Goal: Use online tool/utility: Utilize a website feature to perform a specific function

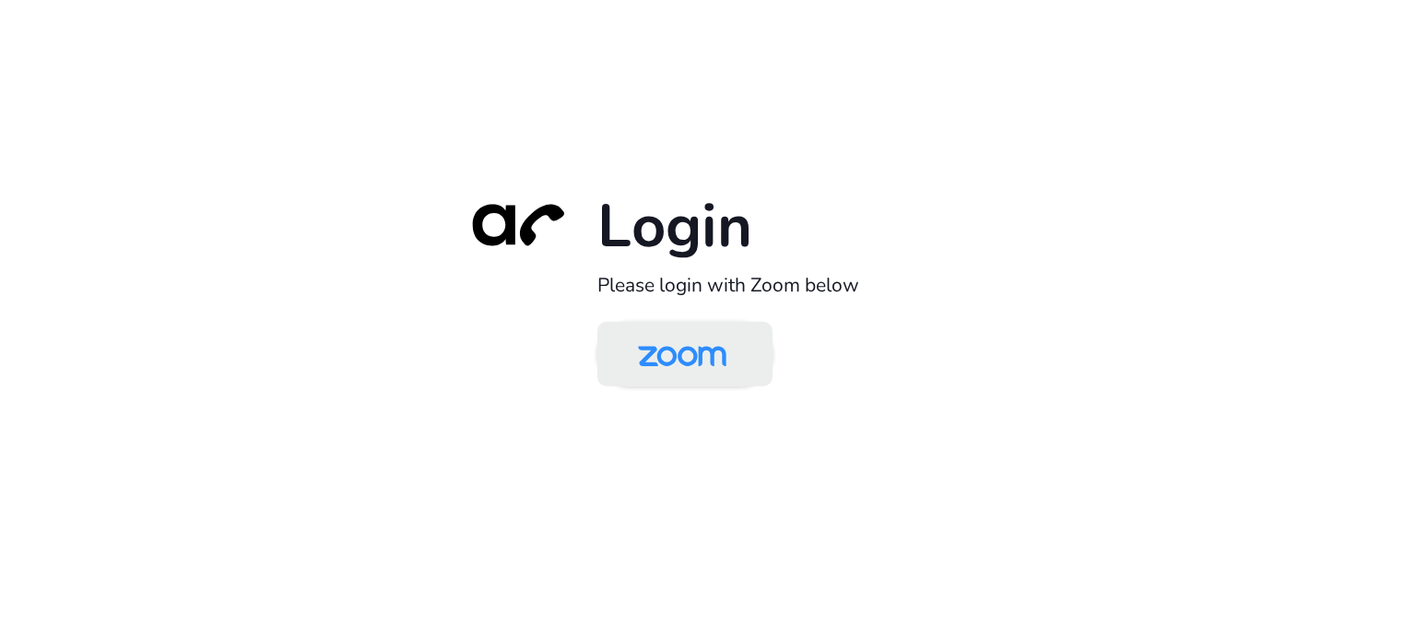
click at [702, 339] on img at bounding box center [681, 355] width 127 height 60
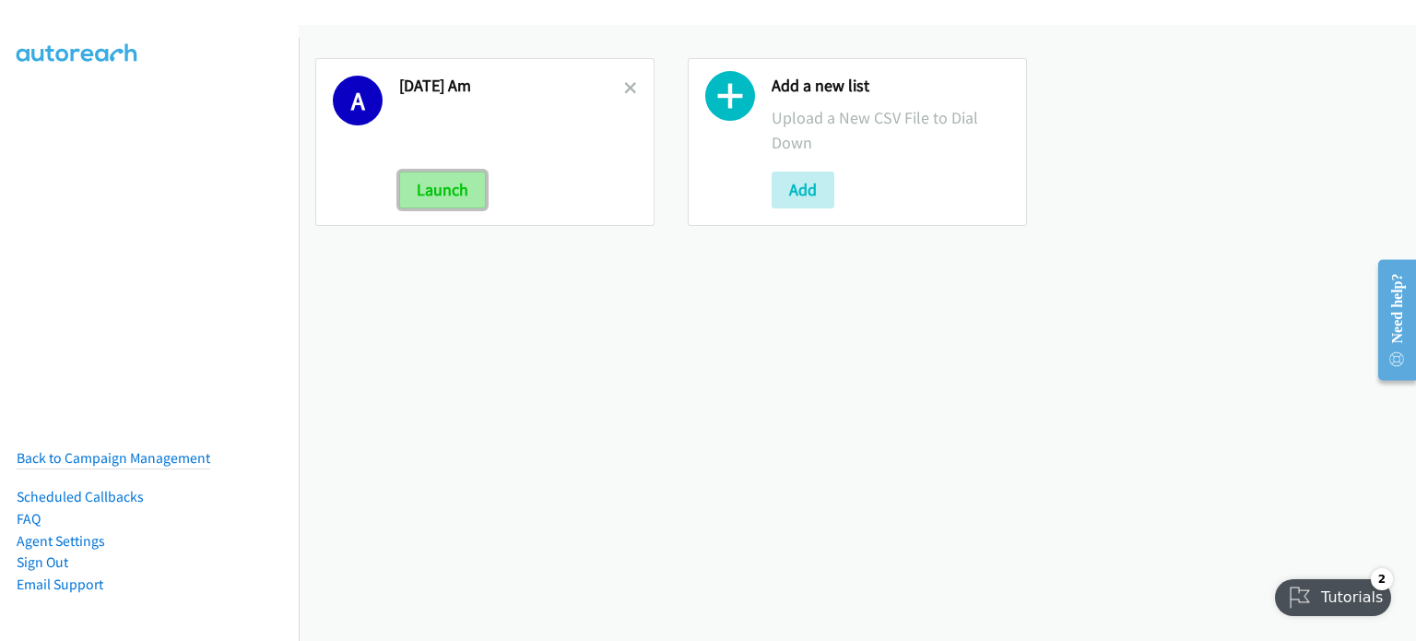
click at [449, 192] on button "Launch" at bounding box center [442, 189] width 87 height 37
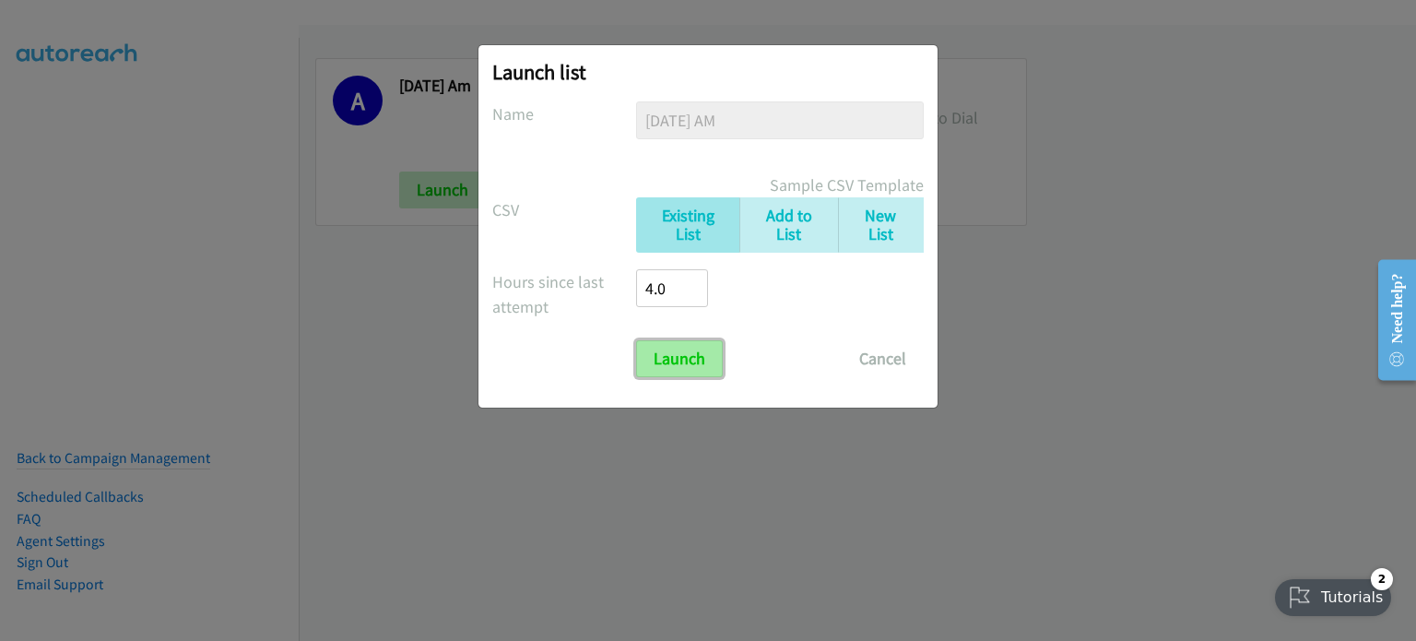
click at [691, 360] on input "Launch" at bounding box center [679, 358] width 87 height 37
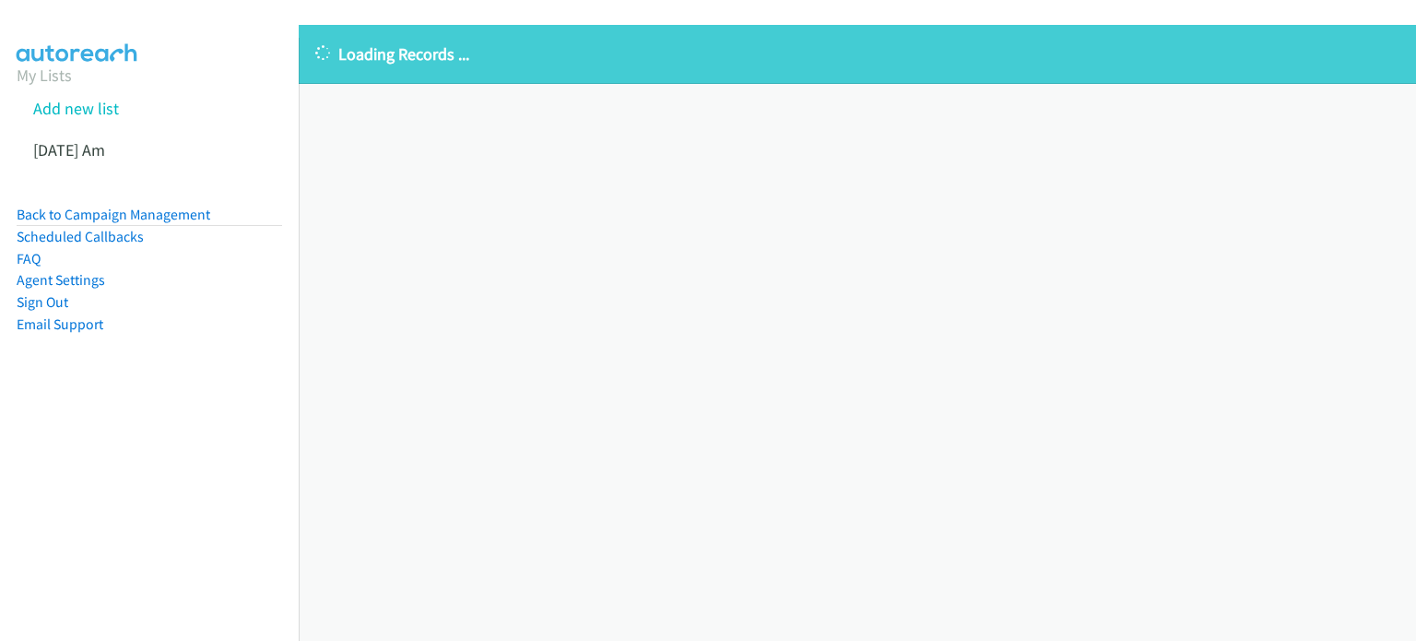
drag, startPoint x: 135, startPoint y: 445, endPoint x: 391, endPoint y: 231, distance: 333.7
click at [135, 446] on nav "My Lists Add new list Aug 11 Am Back to Campaign Management Scheduled Callbacks…" at bounding box center [150, 358] width 300 height 641
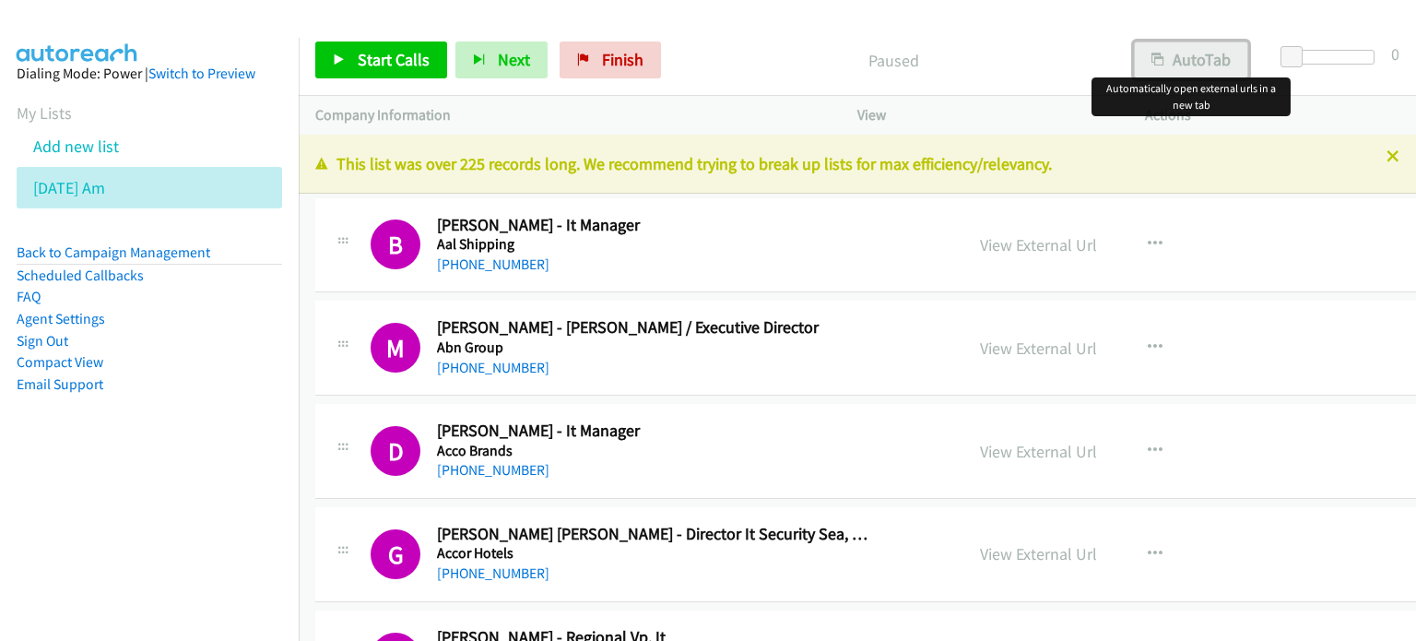
click at [1195, 56] on button "AutoTab" at bounding box center [1191, 59] width 114 height 37
click at [1040, 243] on link "View External Url" at bounding box center [1038, 244] width 117 height 21
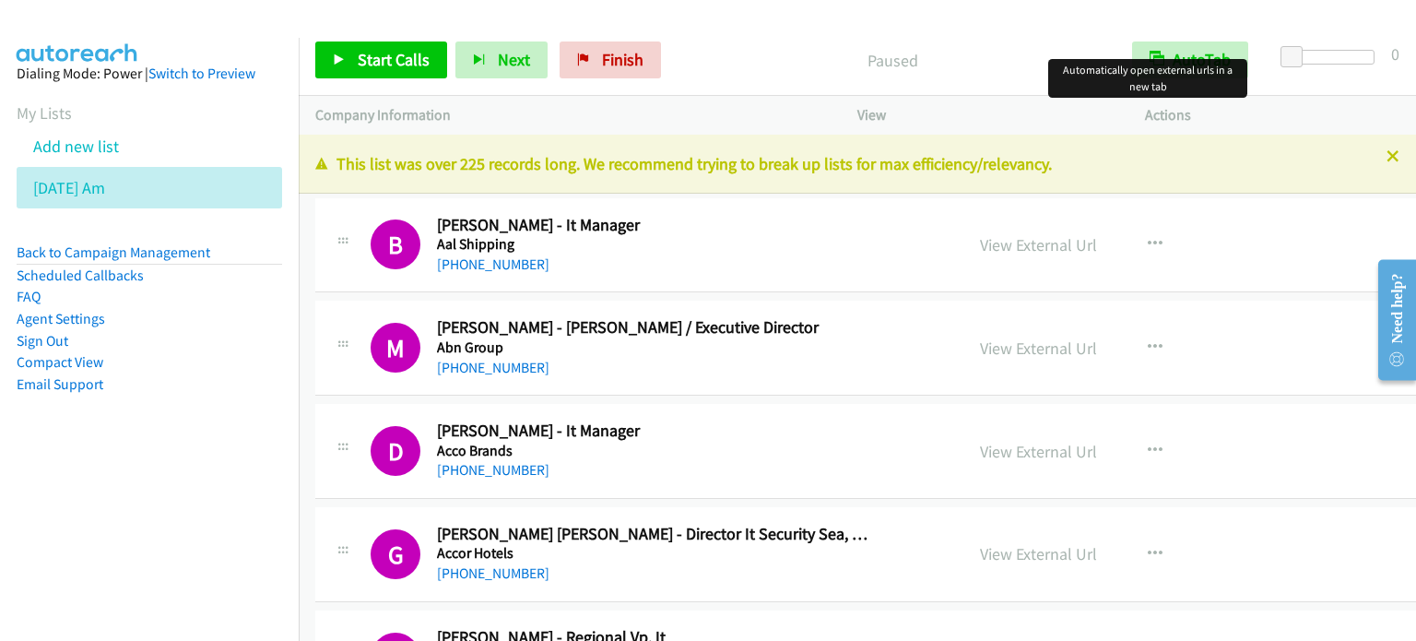
click at [1017, 23] on div at bounding box center [699, 35] width 1399 height 71
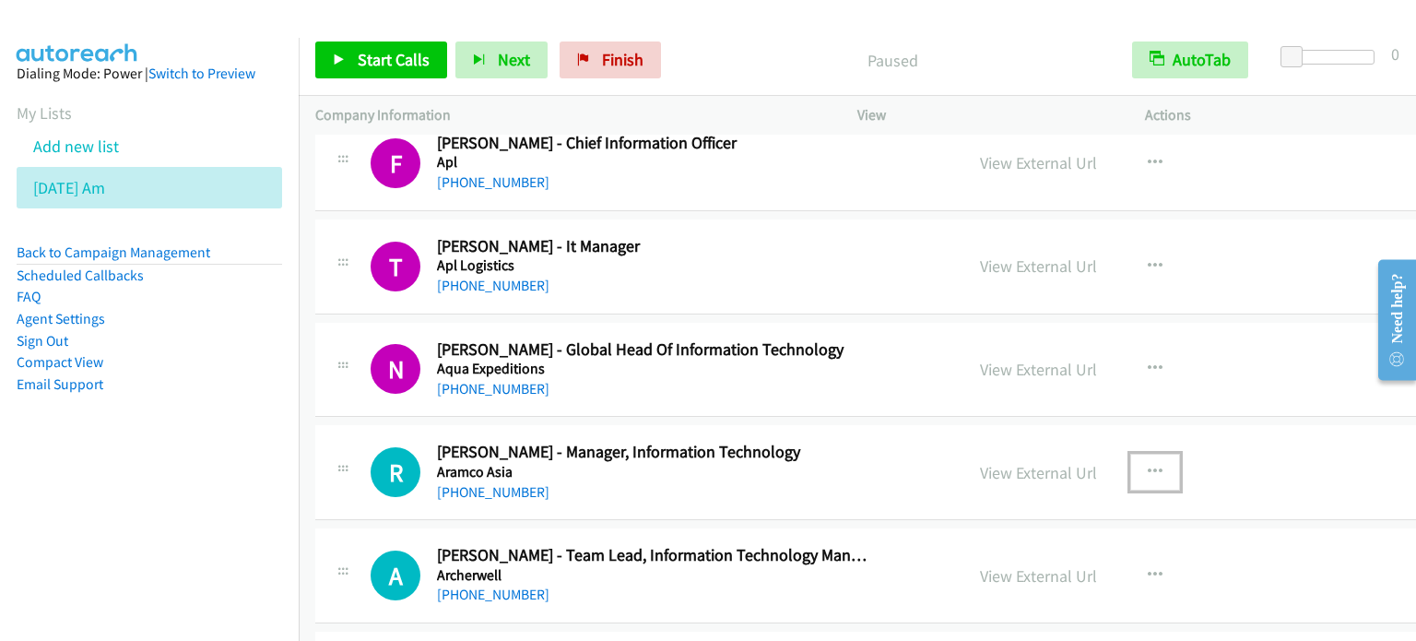
click at [1147, 465] on icon "button" at bounding box center [1154, 472] width 15 height 15
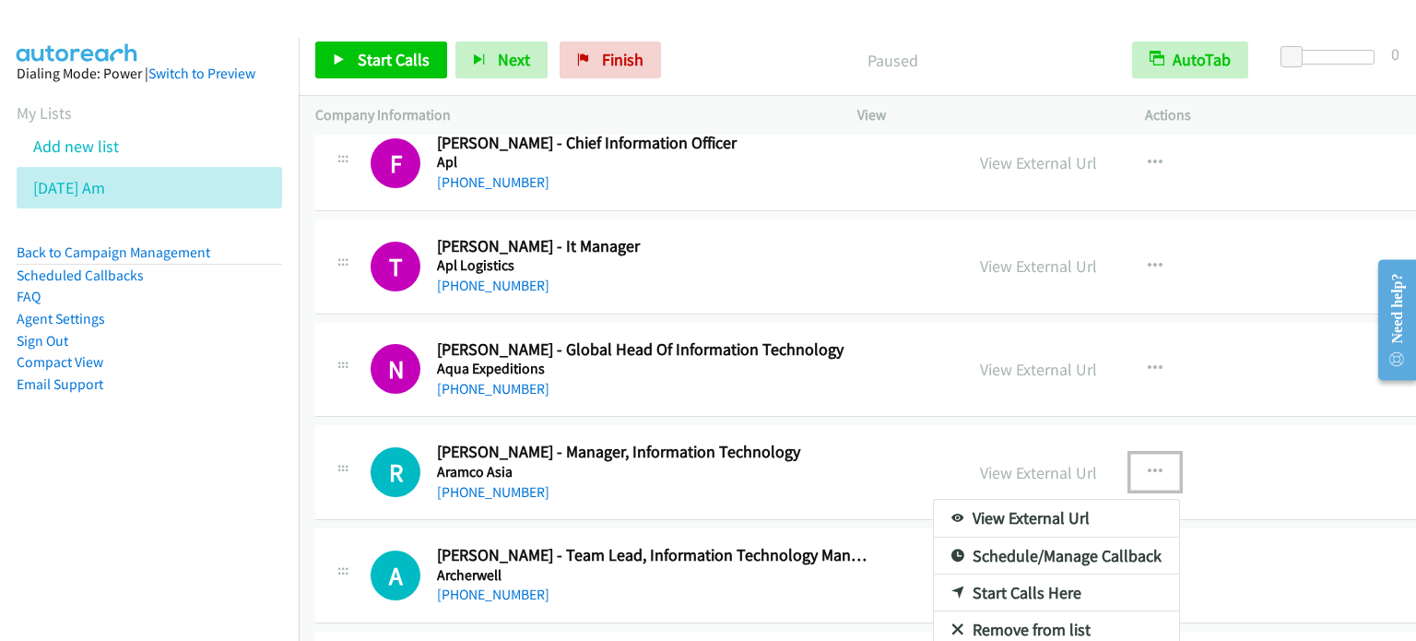
click at [1016, 583] on link "Start Calls Here" at bounding box center [1056, 592] width 245 height 37
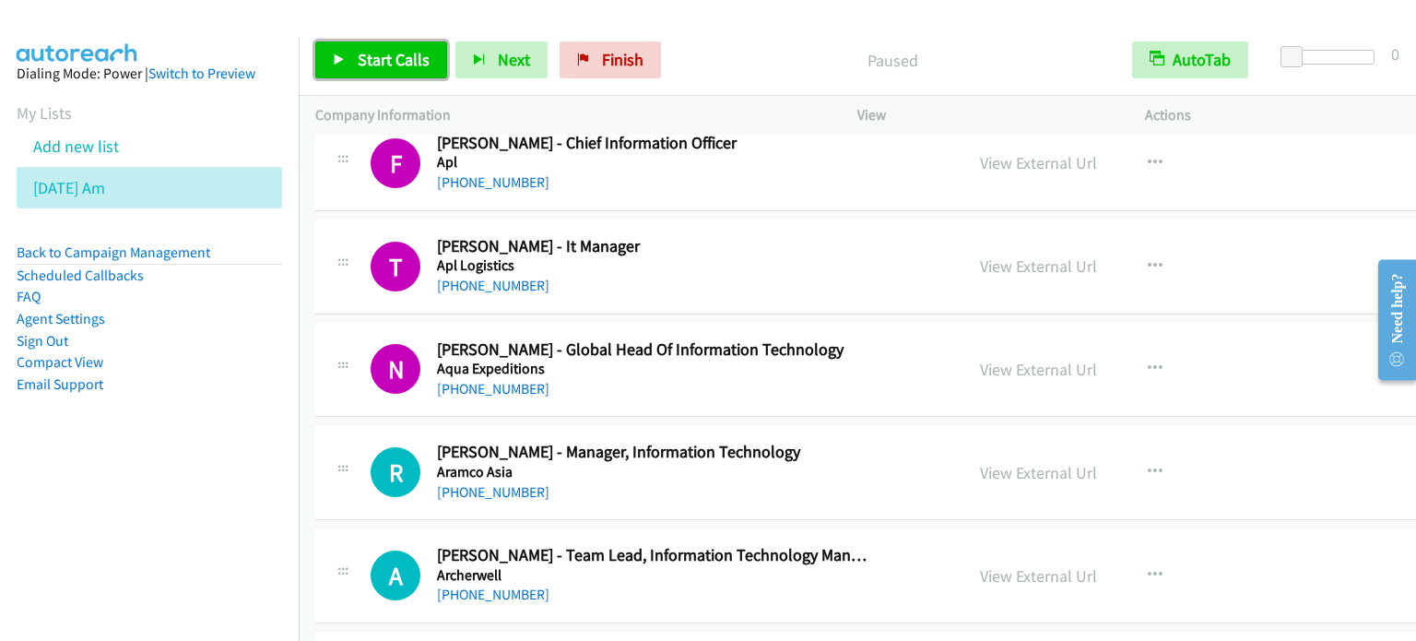
click at [401, 57] on span "Start Calls" at bounding box center [394, 59] width 72 height 21
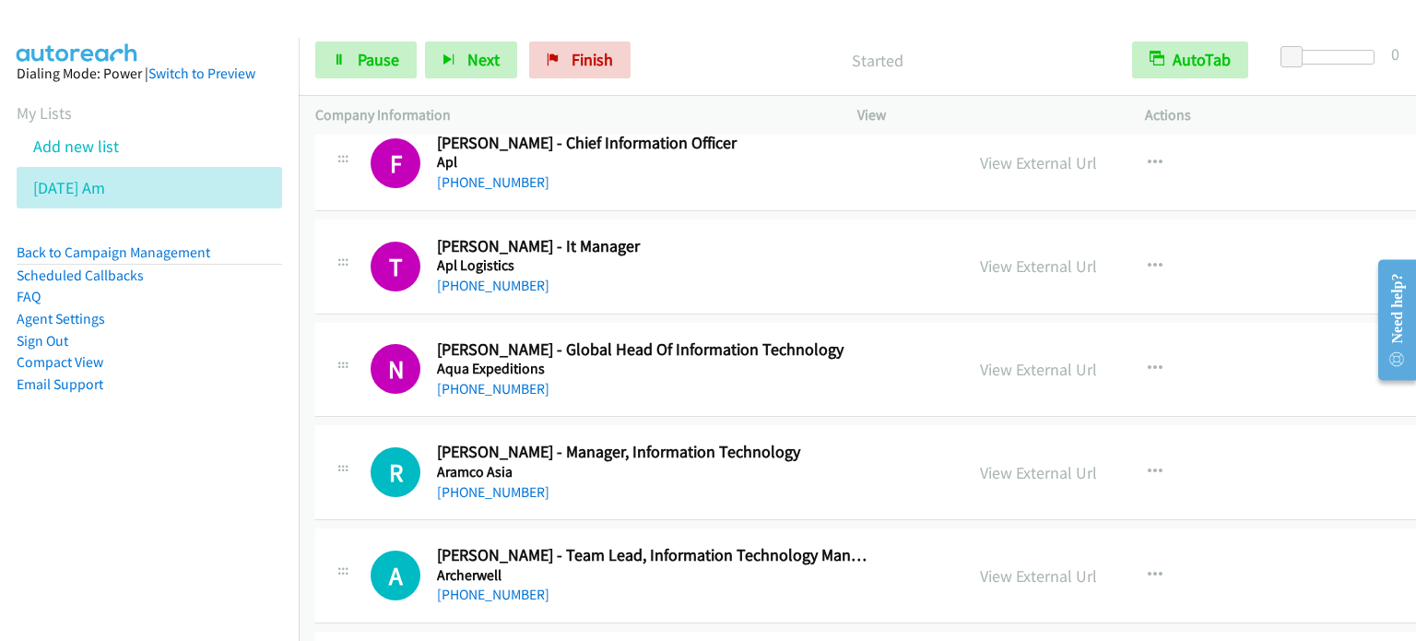
click at [232, 445] on aside "Dialing Mode: Power | Switch to Preview My Lists Add new list Aug 11 Am Back to…" at bounding box center [149, 258] width 299 height 441
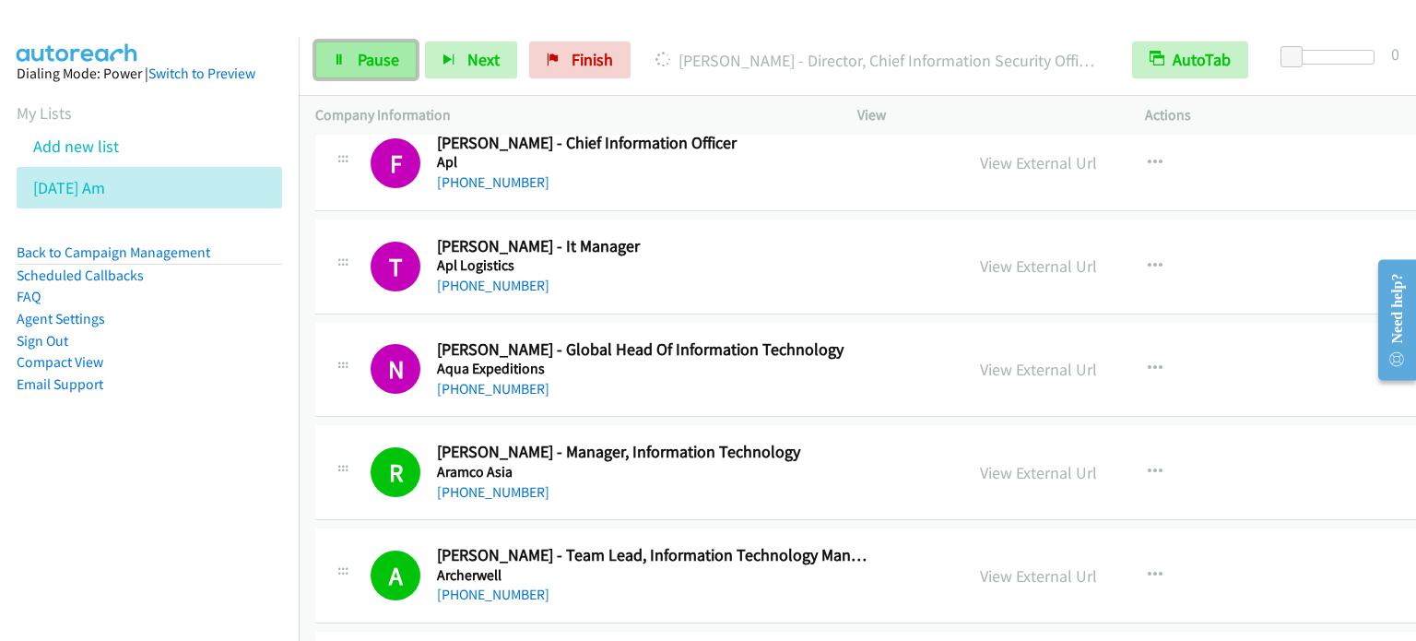
click at [363, 59] on span "Pause" at bounding box center [378, 59] width 41 height 21
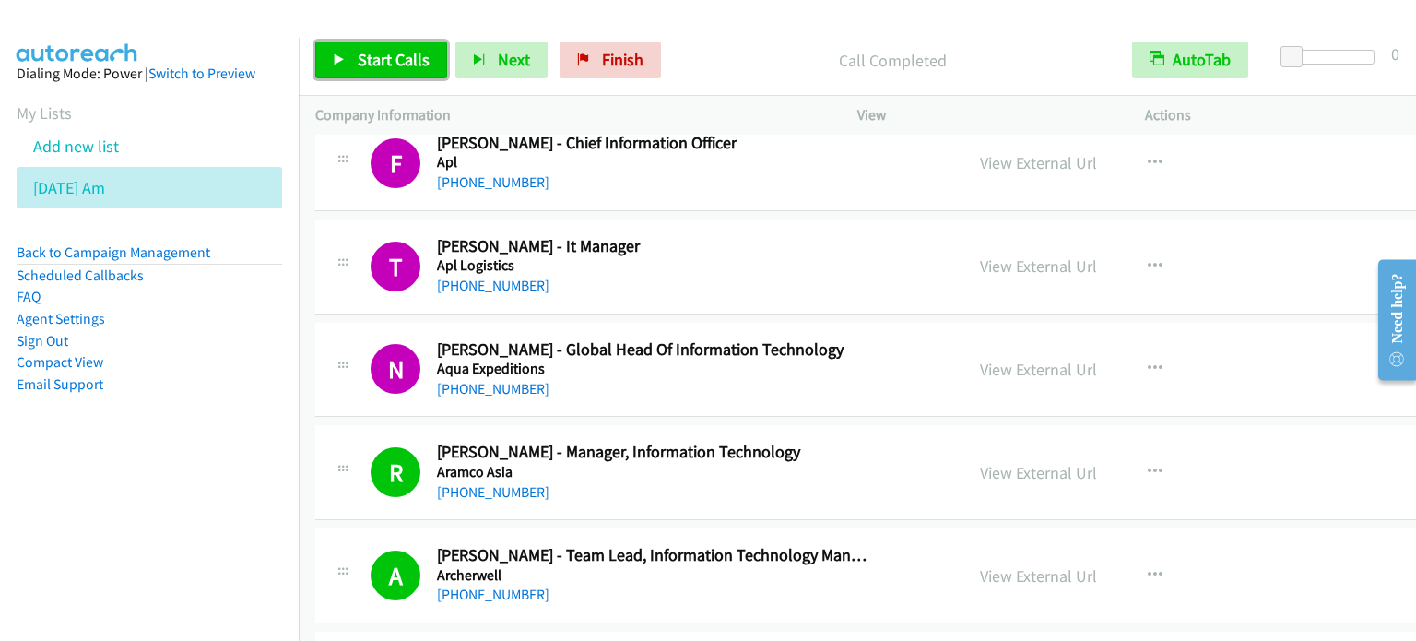
click at [399, 59] on span "Start Calls" at bounding box center [394, 59] width 72 height 21
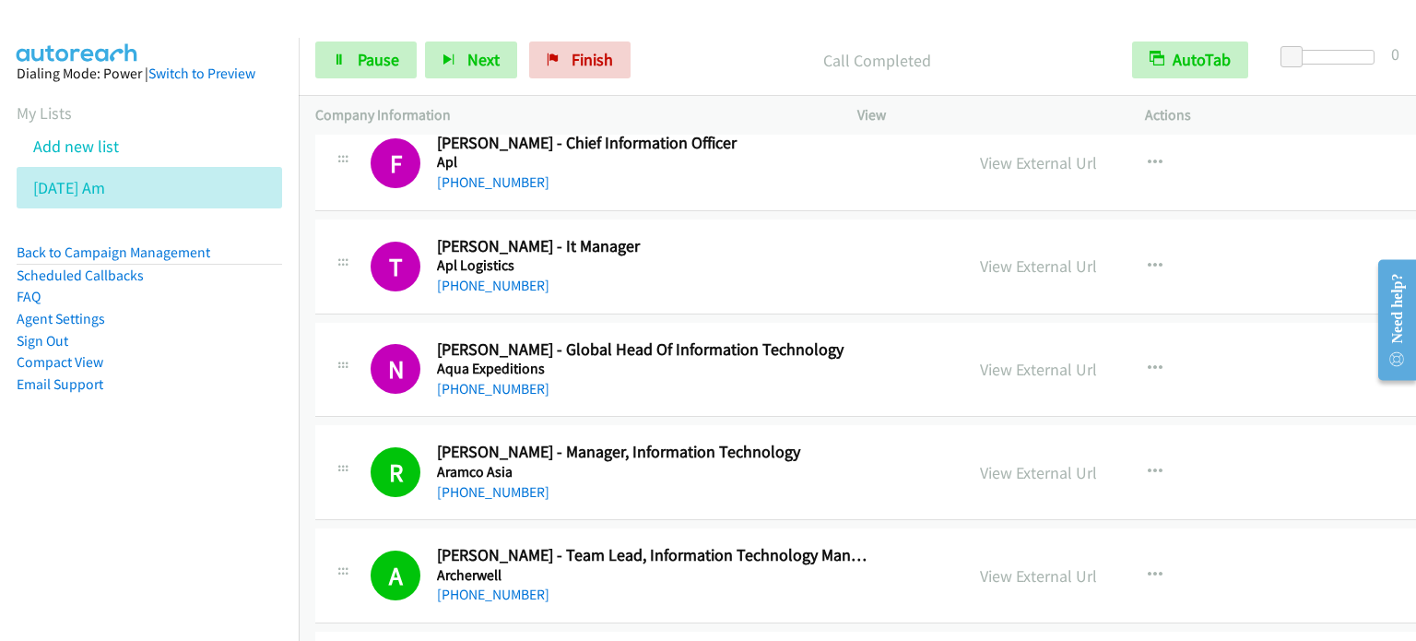
drag, startPoint x: 233, startPoint y: 446, endPoint x: 369, endPoint y: 46, distance: 422.3
click at [234, 446] on aside "Dialing Mode: Power | Switch to Preview My Lists Add new list Aug 11 Am Back to…" at bounding box center [149, 258] width 299 height 441
click at [372, 54] on span "Pause" at bounding box center [378, 59] width 41 height 21
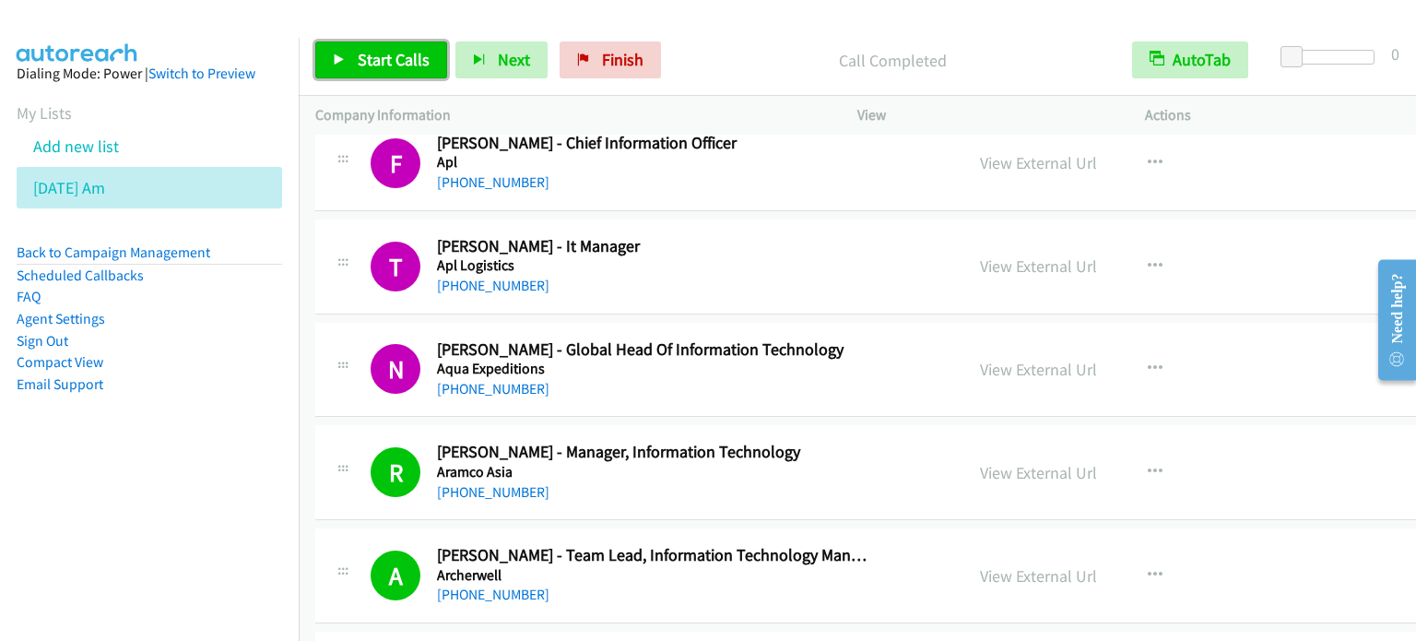
click at [380, 65] on span "Start Calls" at bounding box center [394, 59] width 72 height 21
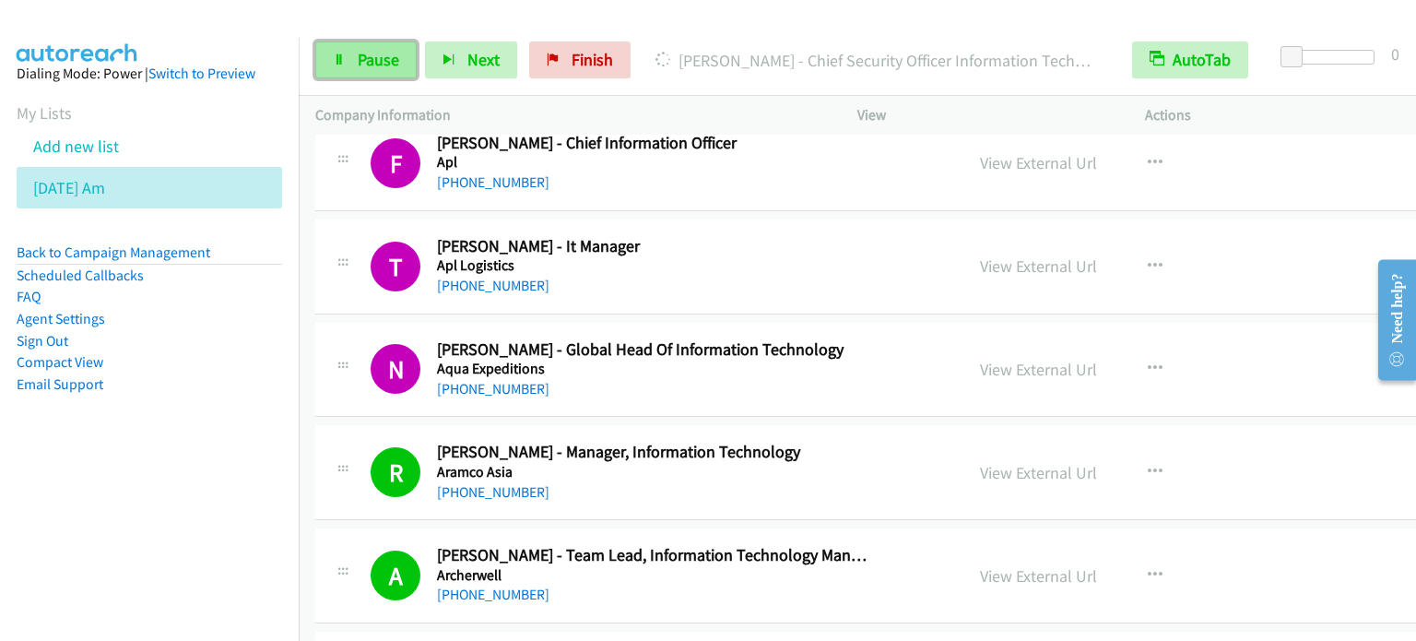
click at [379, 54] on span "Pause" at bounding box center [378, 59] width 41 height 21
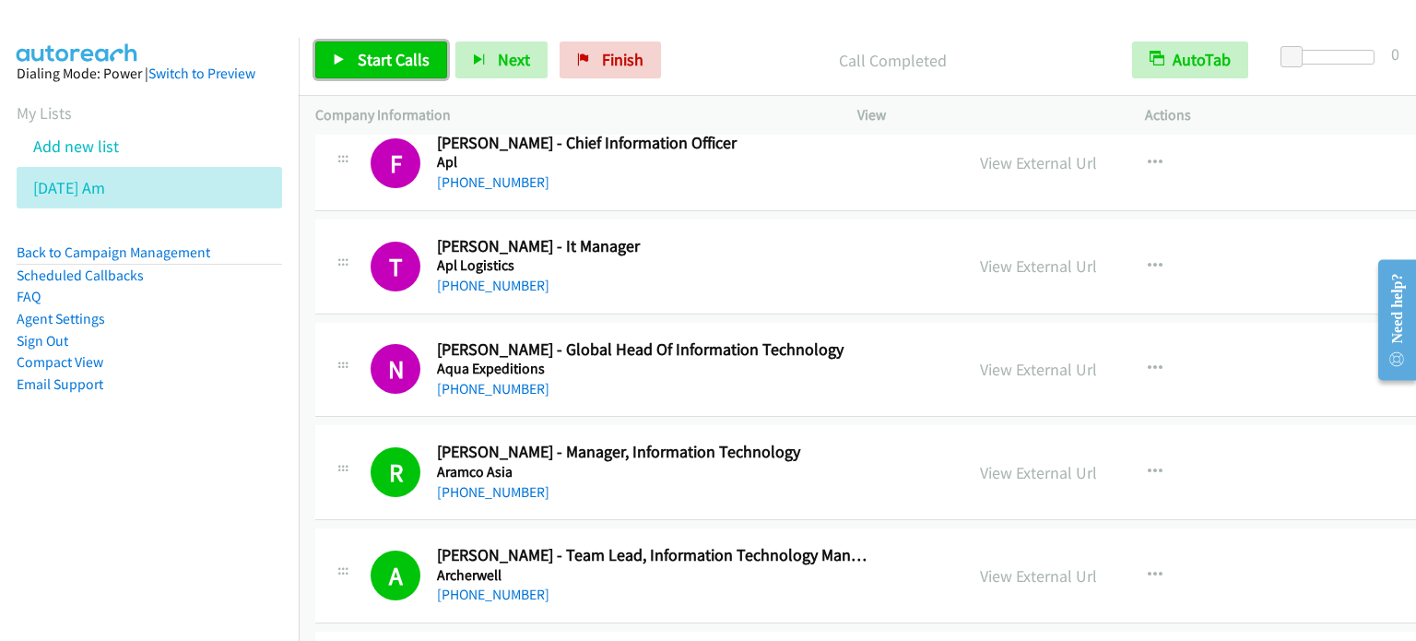
click at [385, 65] on span "Start Calls" at bounding box center [394, 59] width 72 height 21
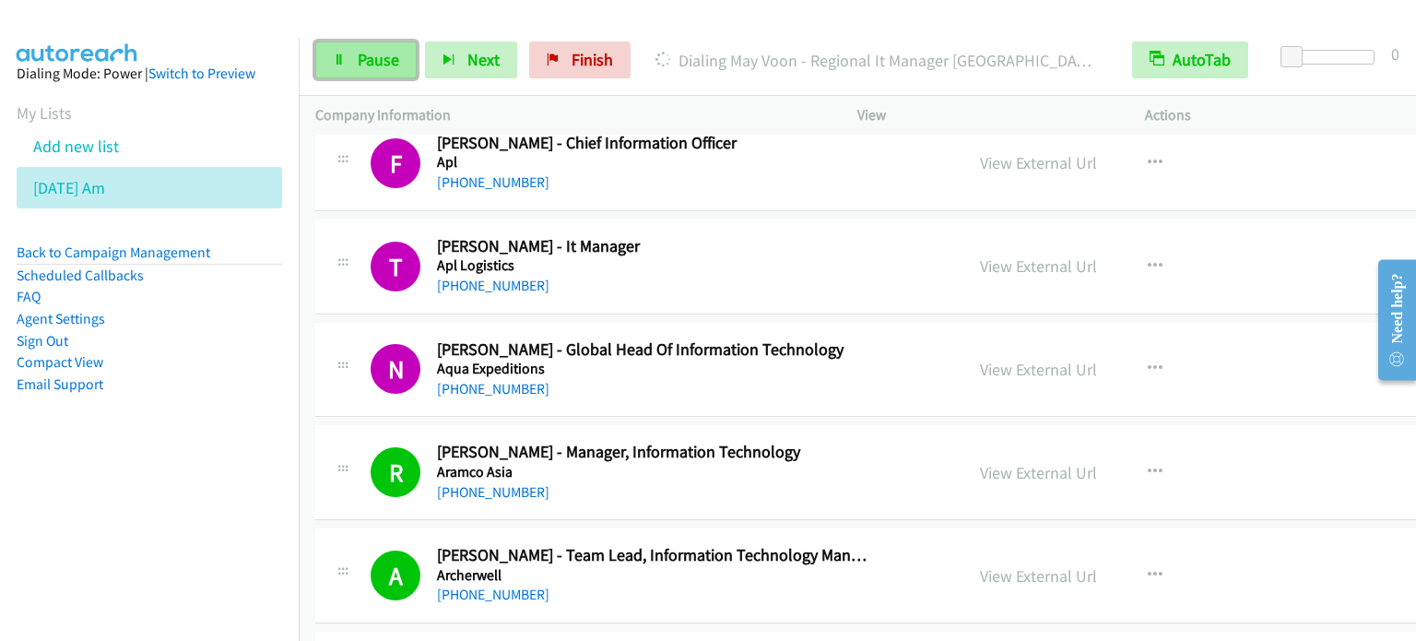
click at [365, 73] on link "Pause" at bounding box center [365, 59] width 101 height 37
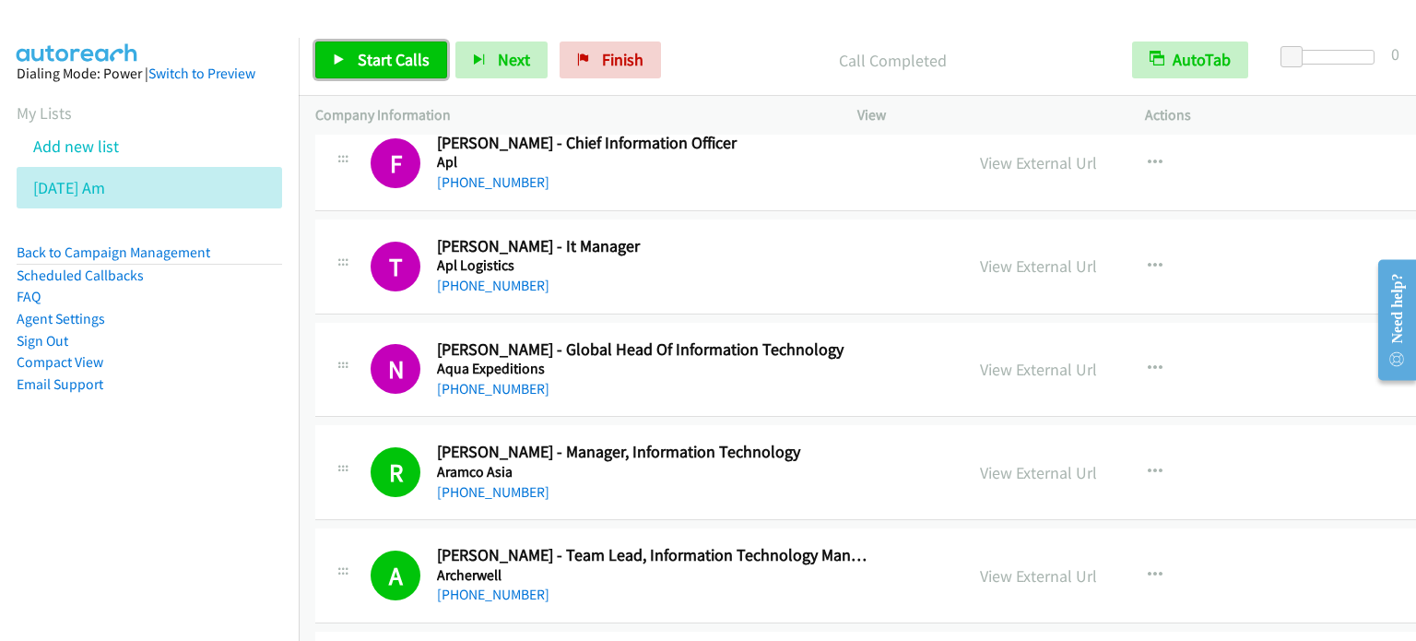
click at [398, 54] on span "Start Calls" at bounding box center [394, 59] width 72 height 21
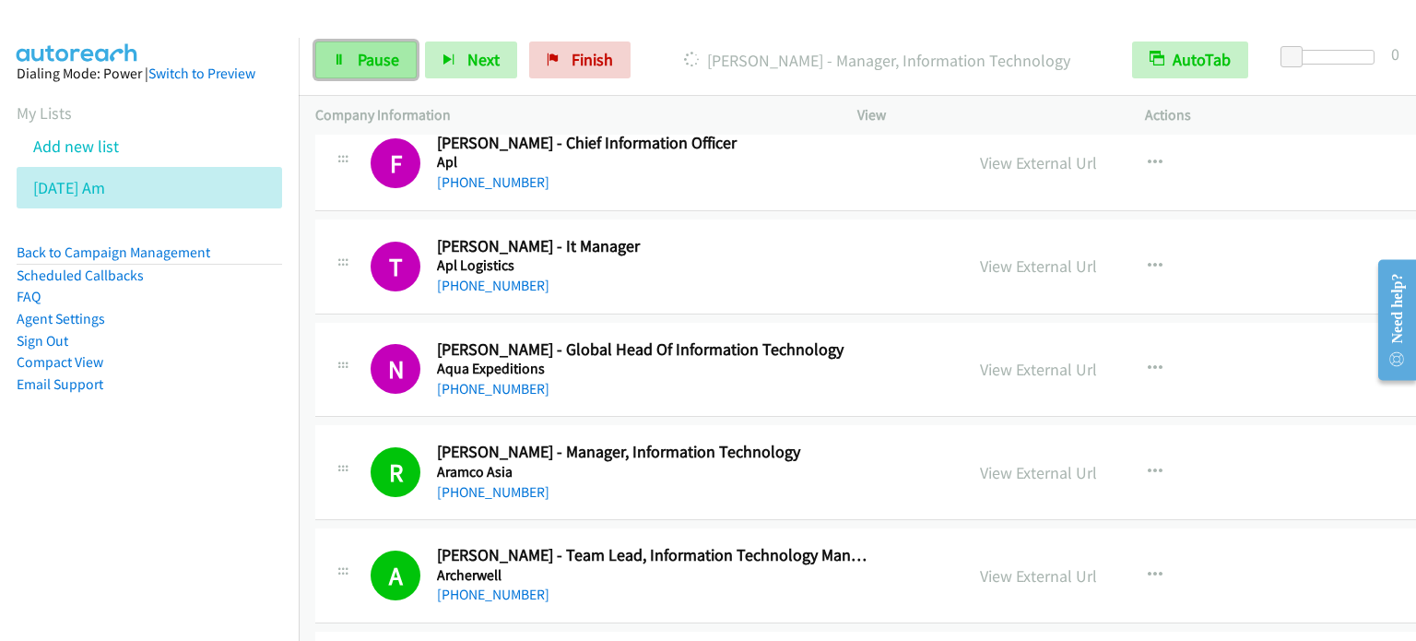
click at [347, 75] on link "Pause" at bounding box center [365, 59] width 101 height 37
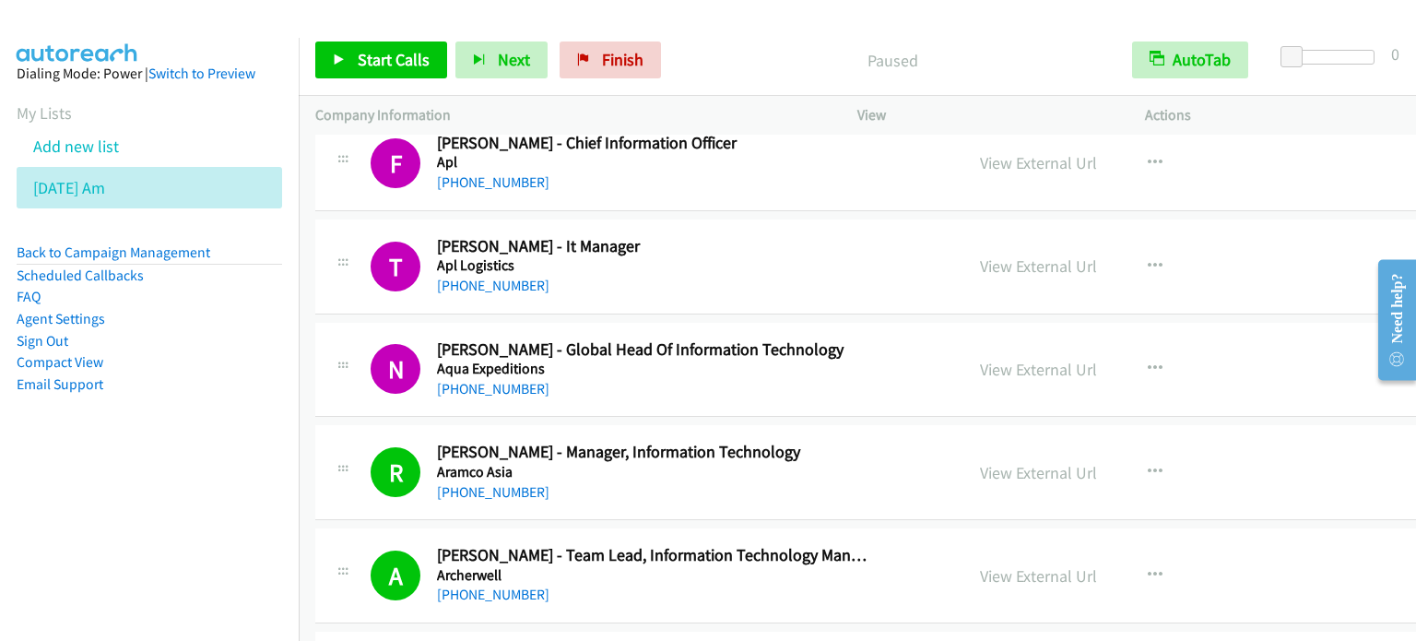
drag, startPoint x: 262, startPoint y: 437, endPoint x: 782, endPoint y: 98, distance: 620.7
click at [263, 438] on aside "Dialing Mode: Power | Switch to Preview My Lists Add new list Aug 11 Am Back to…" at bounding box center [149, 258] width 299 height 441
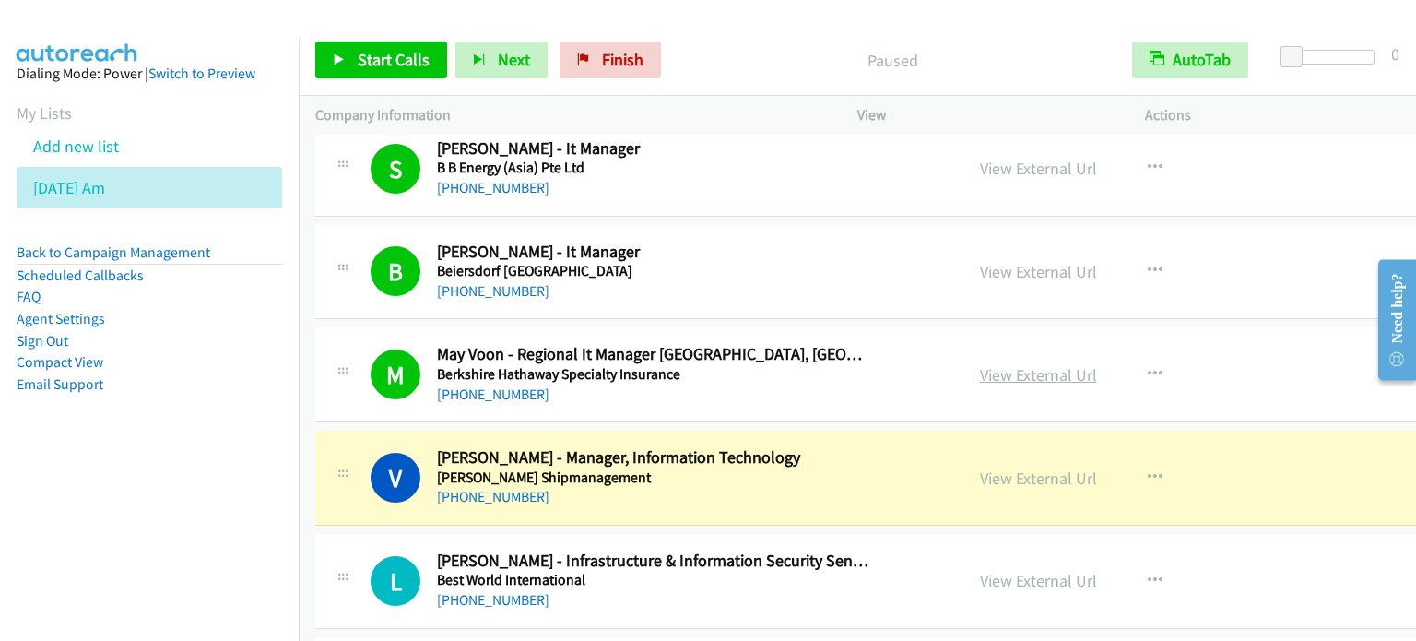
click at [1027, 364] on link "View External Url" at bounding box center [1038, 374] width 117 height 21
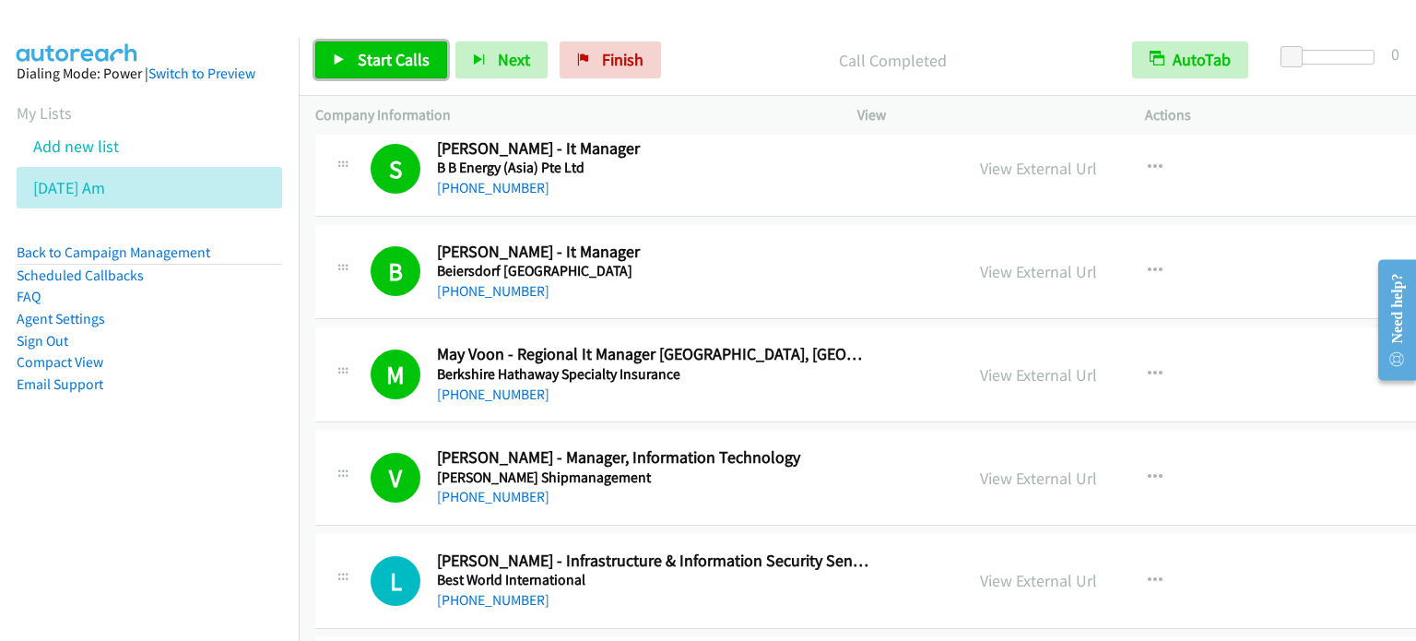
click at [417, 58] on span "Start Calls" at bounding box center [394, 59] width 72 height 21
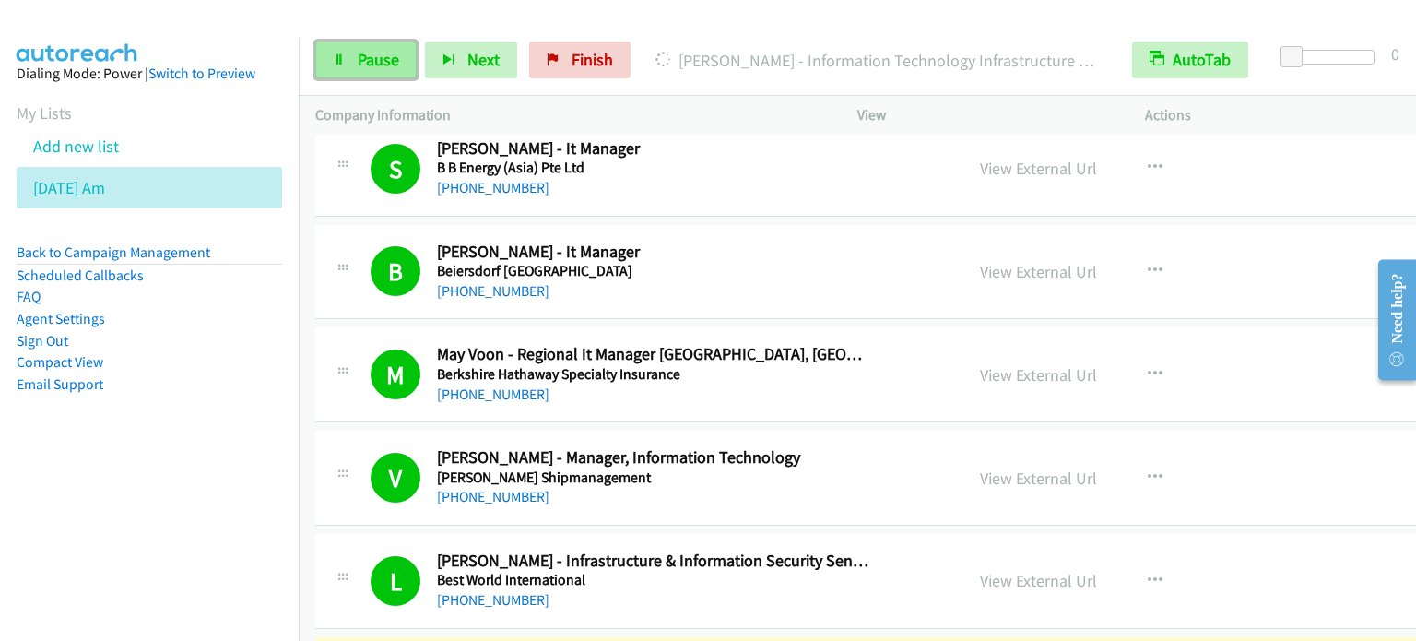
click at [371, 59] on span "Pause" at bounding box center [378, 59] width 41 height 21
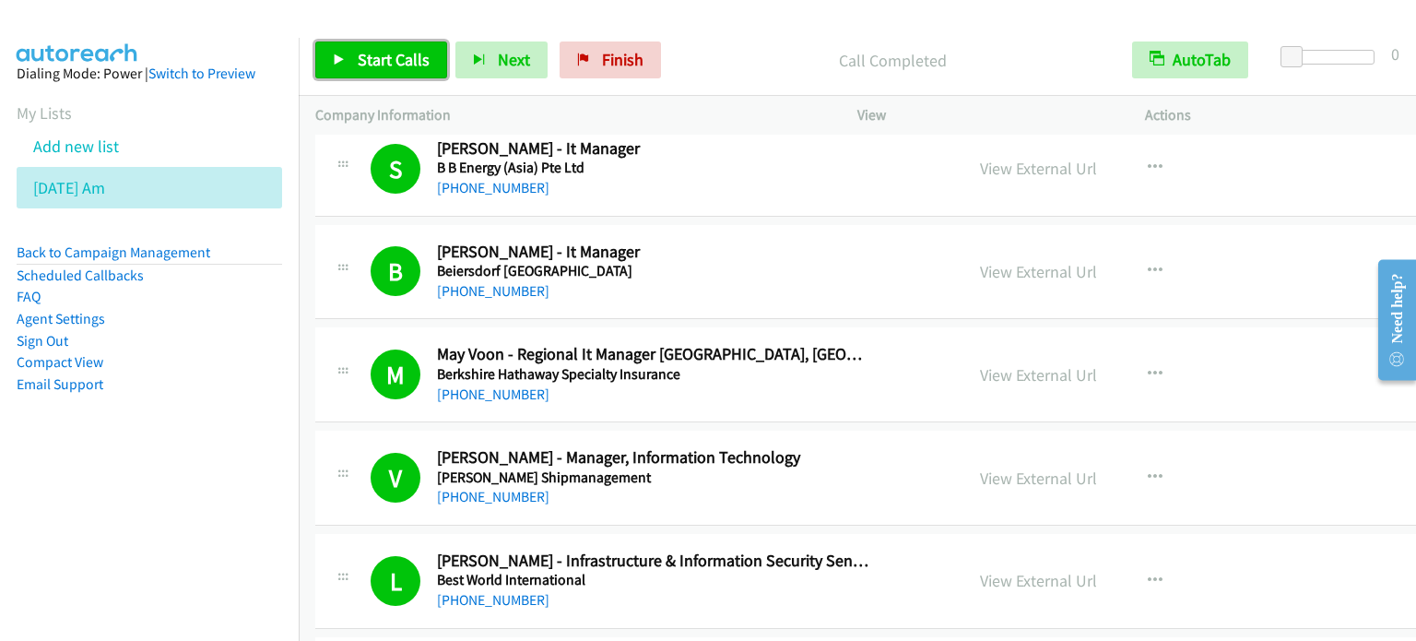
click at [387, 53] on span "Start Calls" at bounding box center [394, 59] width 72 height 21
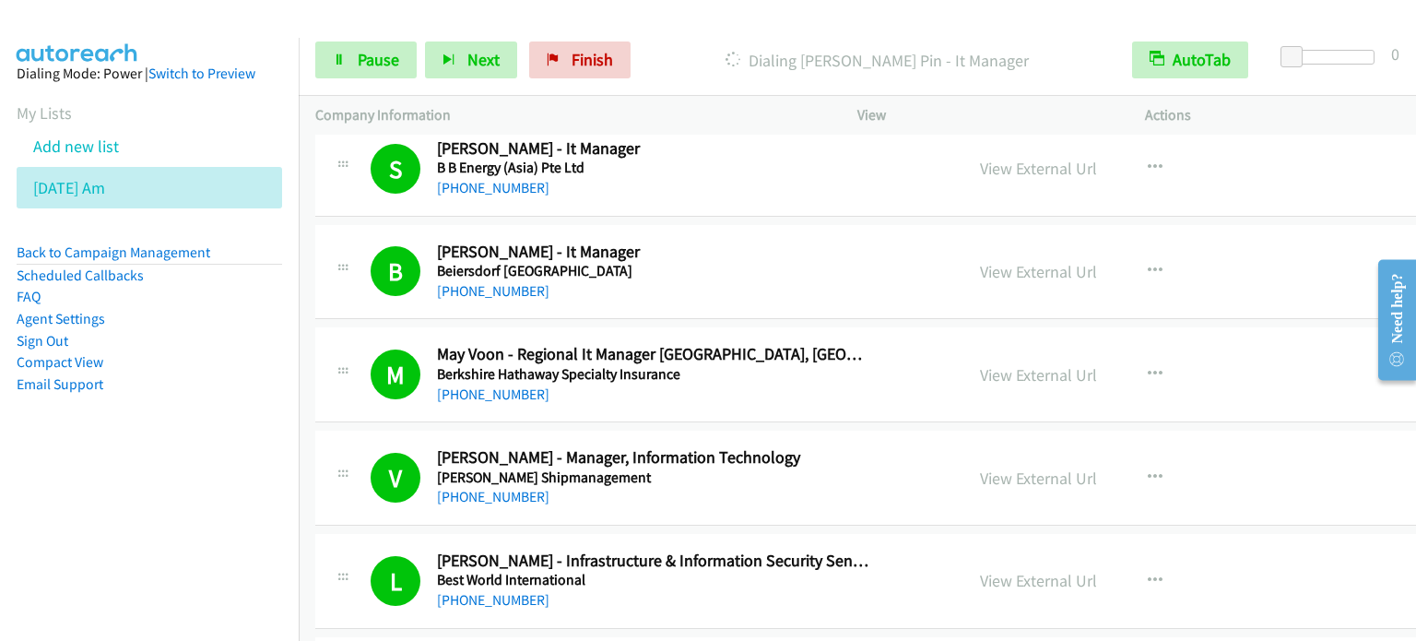
drag, startPoint x: 246, startPoint y: 476, endPoint x: 247, endPoint y: 456, distance: 19.4
click at [246, 476] on aside "Dialing Mode: Power | Switch to Preview My Lists Add new list Aug 11 Am Back to…" at bounding box center [149, 258] width 299 height 441
click at [377, 53] on span "Pause" at bounding box center [378, 59] width 41 height 21
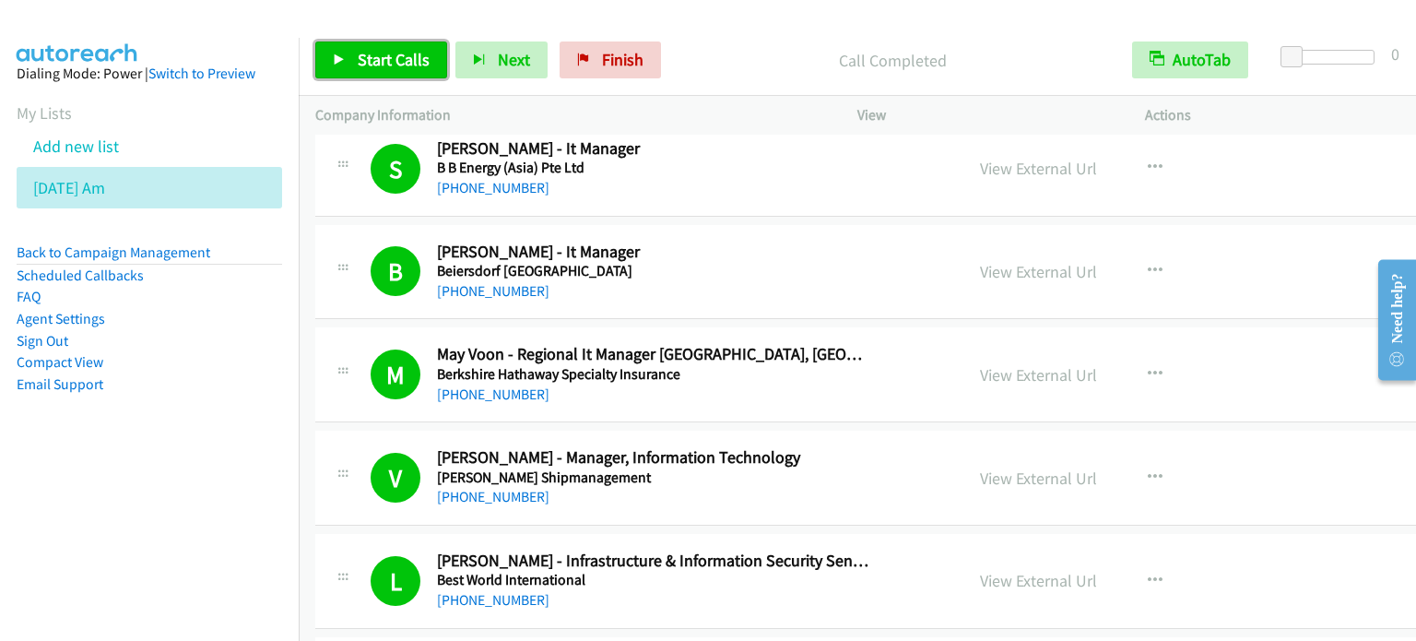
click at [391, 57] on span "Start Calls" at bounding box center [394, 59] width 72 height 21
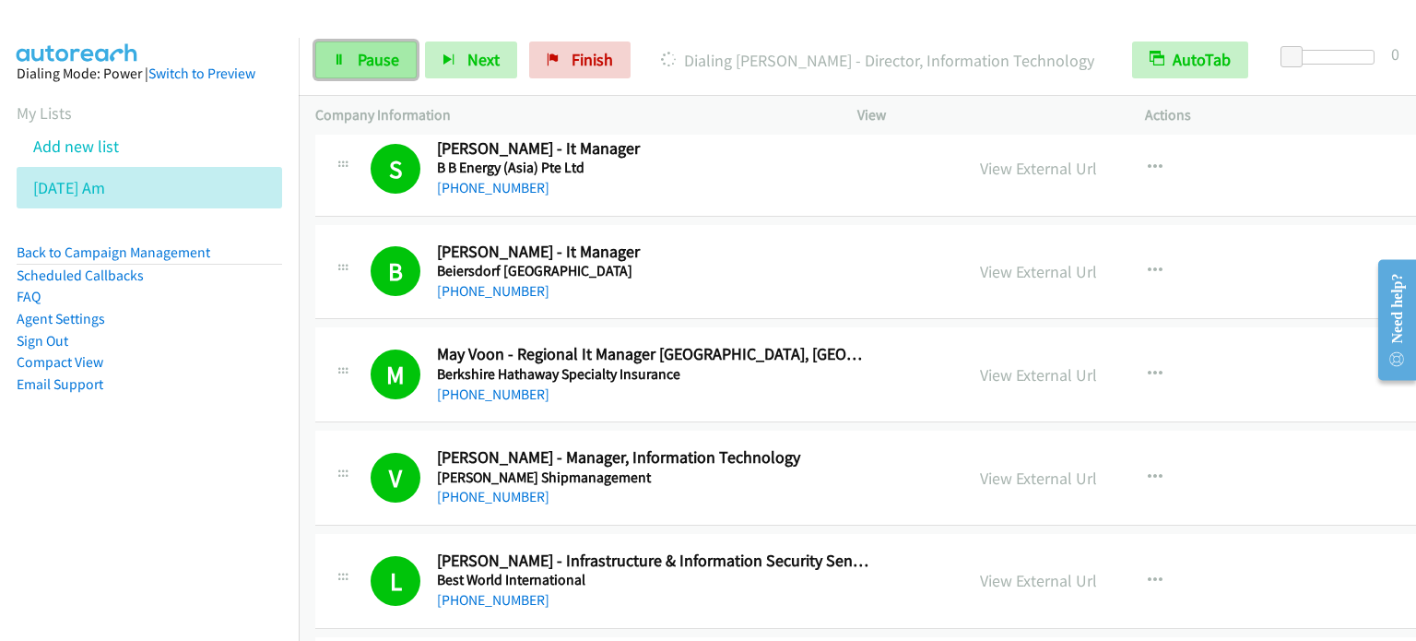
click at [387, 61] on span "Pause" at bounding box center [378, 59] width 41 height 21
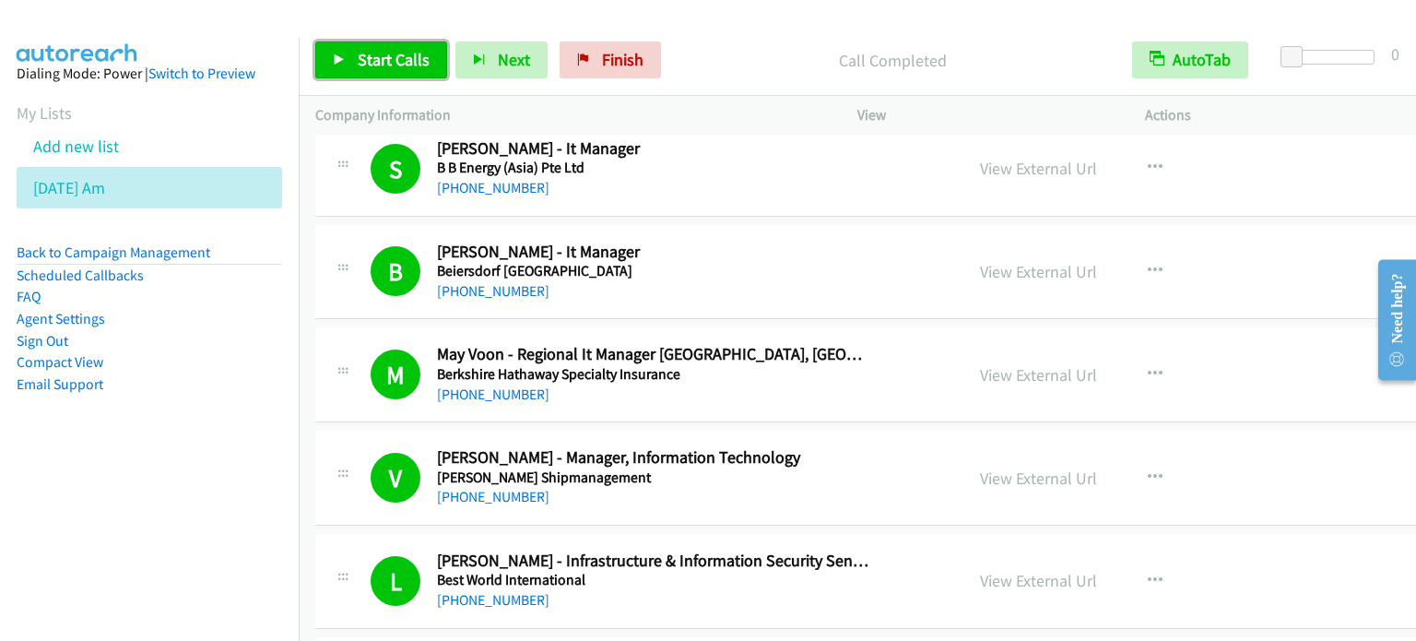
click at [369, 54] on span "Start Calls" at bounding box center [394, 59] width 72 height 21
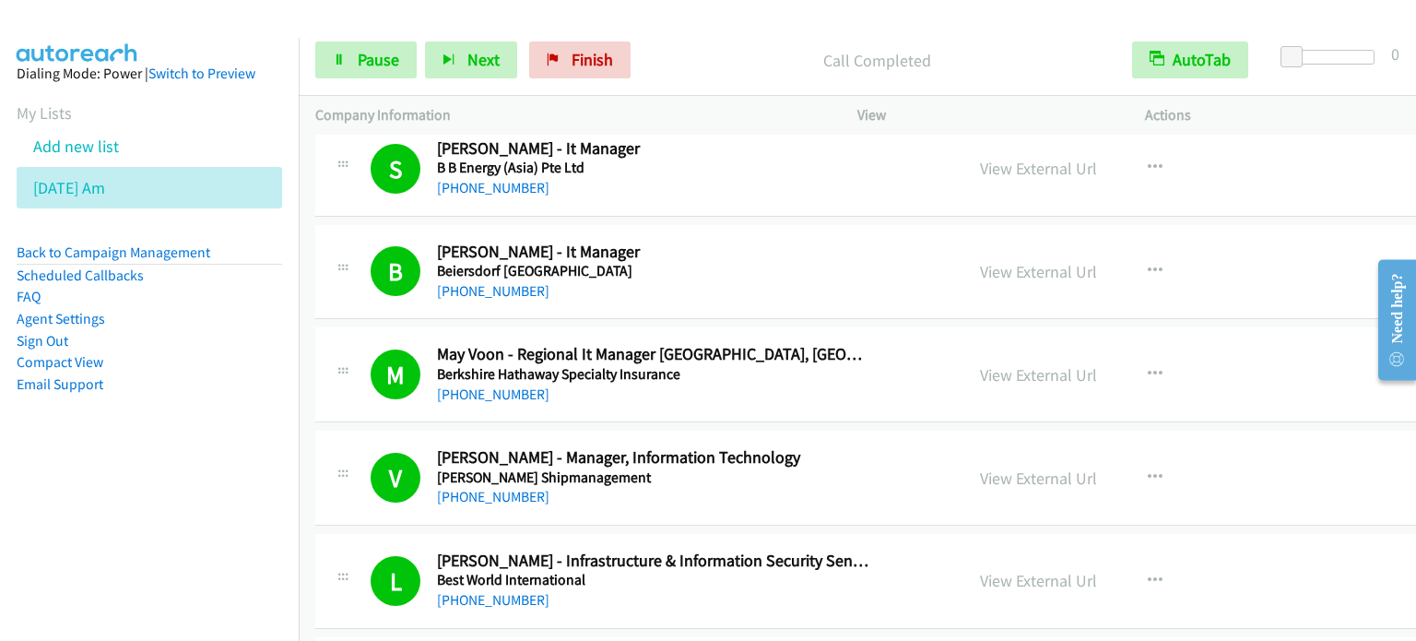
click at [148, 399] on aside "Dialing Mode: Power | Switch to Preview My Lists Add new list Aug 11 Am Back to…" at bounding box center [149, 258] width 299 height 441
click at [391, 46] on link "Pause" at bounding box center [365, 59] width 101 height 37
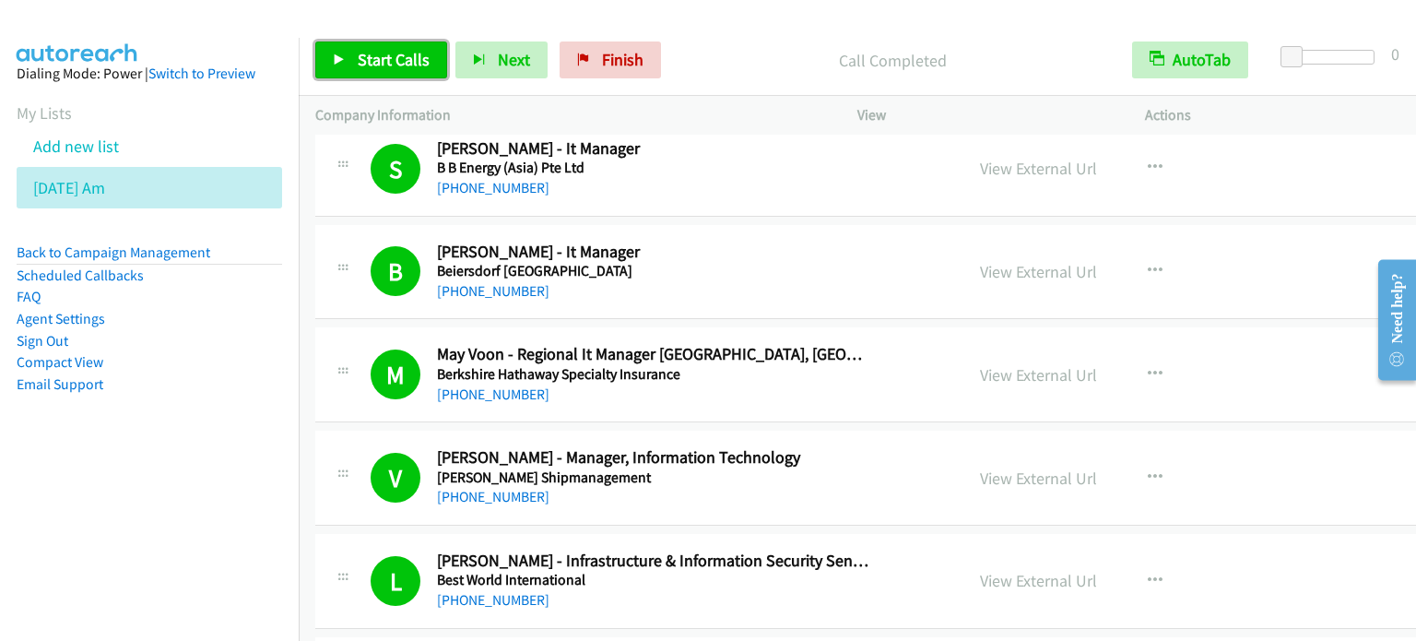
click at [409, 54] on span "Start Calls" at bounding box center [394, 59] width 72 height 21
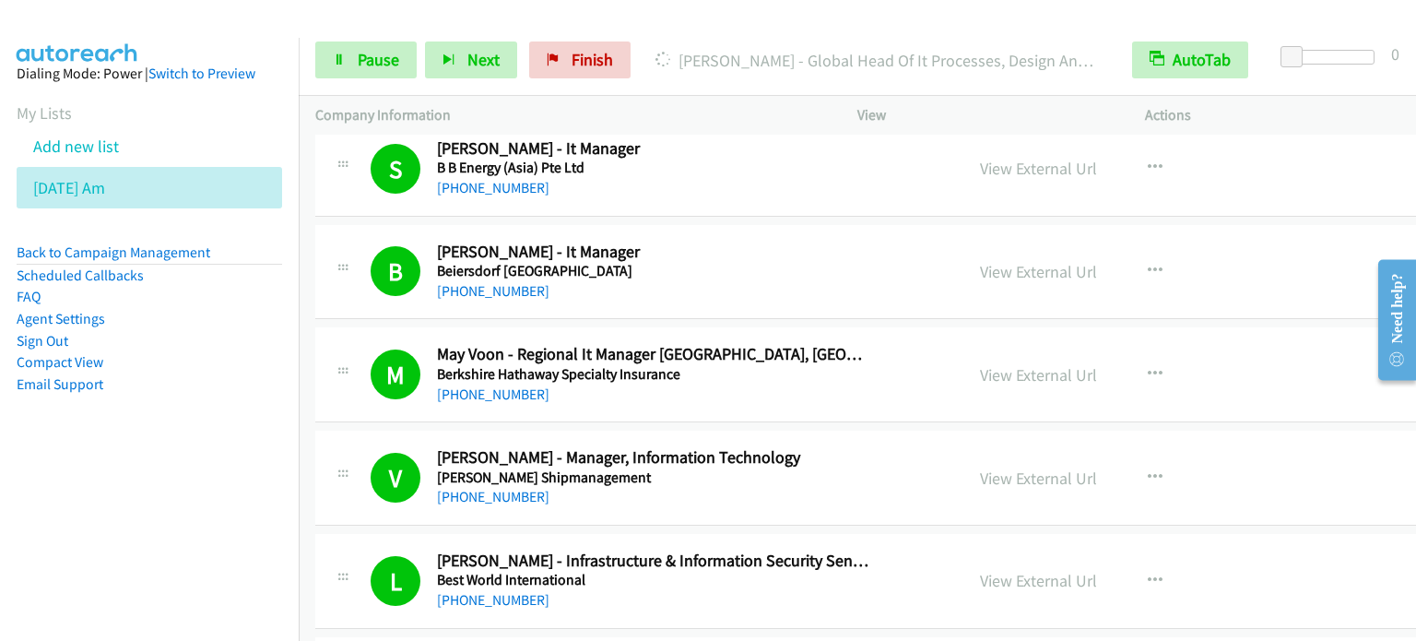
click at [90, 504] on nav "Dialing Mode: Power | Switch to Preview My Lists Add new list Aug 11 Am Back to…" at bounding box center [150, 358] width 300 height 641
click at [392, 46] on link "Pause" at bounding box center [365, 59] width 101 height 37
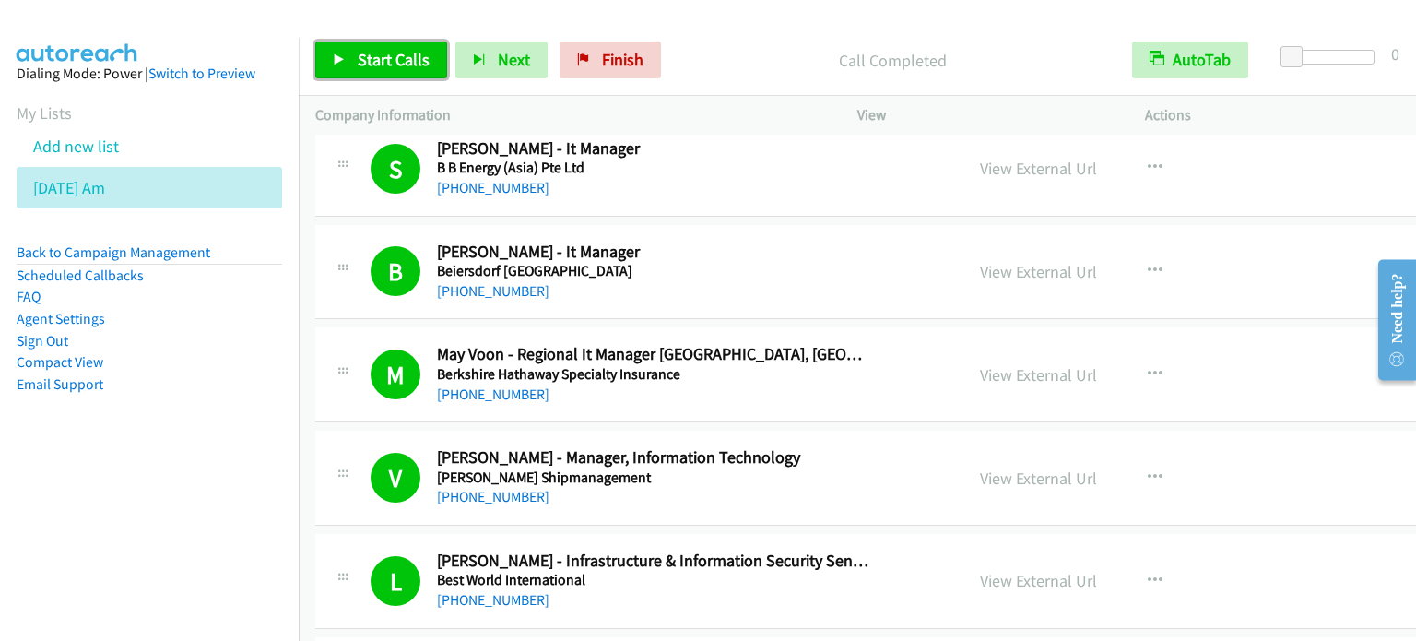
click at [383, 57] on span "Start Calls" at bounding box center [394, 59] width 72 height 21
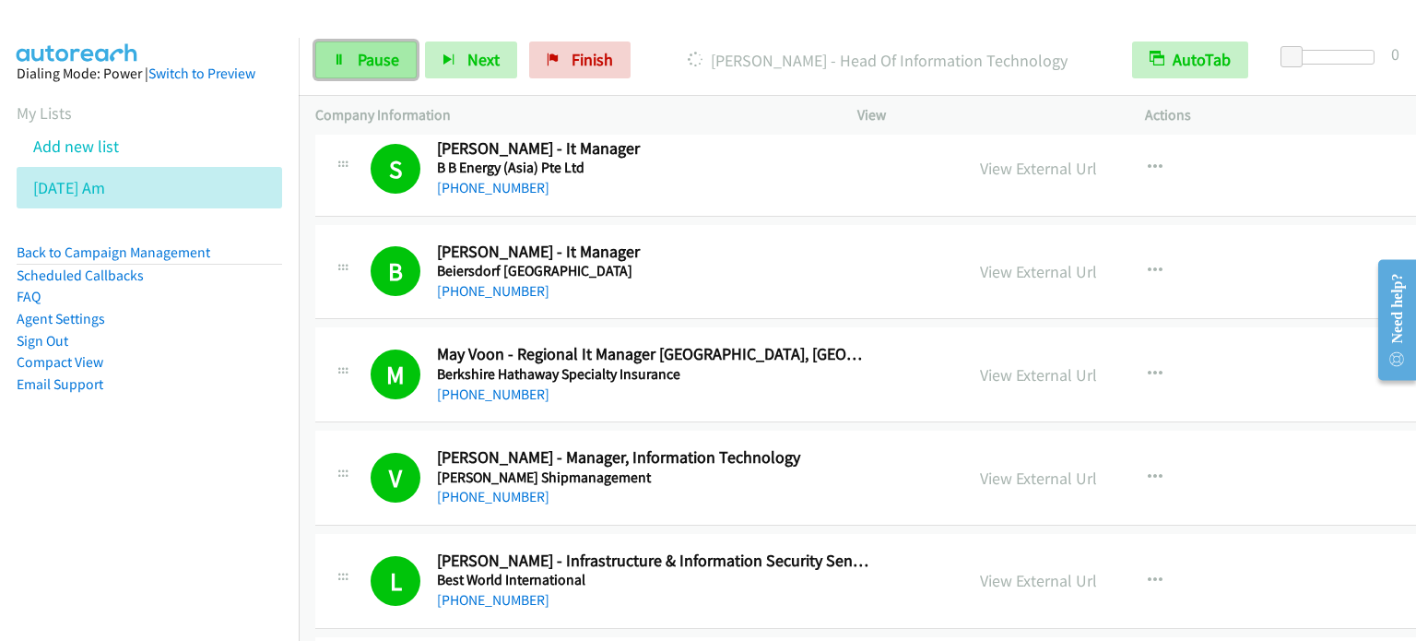
click at [372, 62] on span "Pause" at bounding box center [378, 59] width 41 height 21
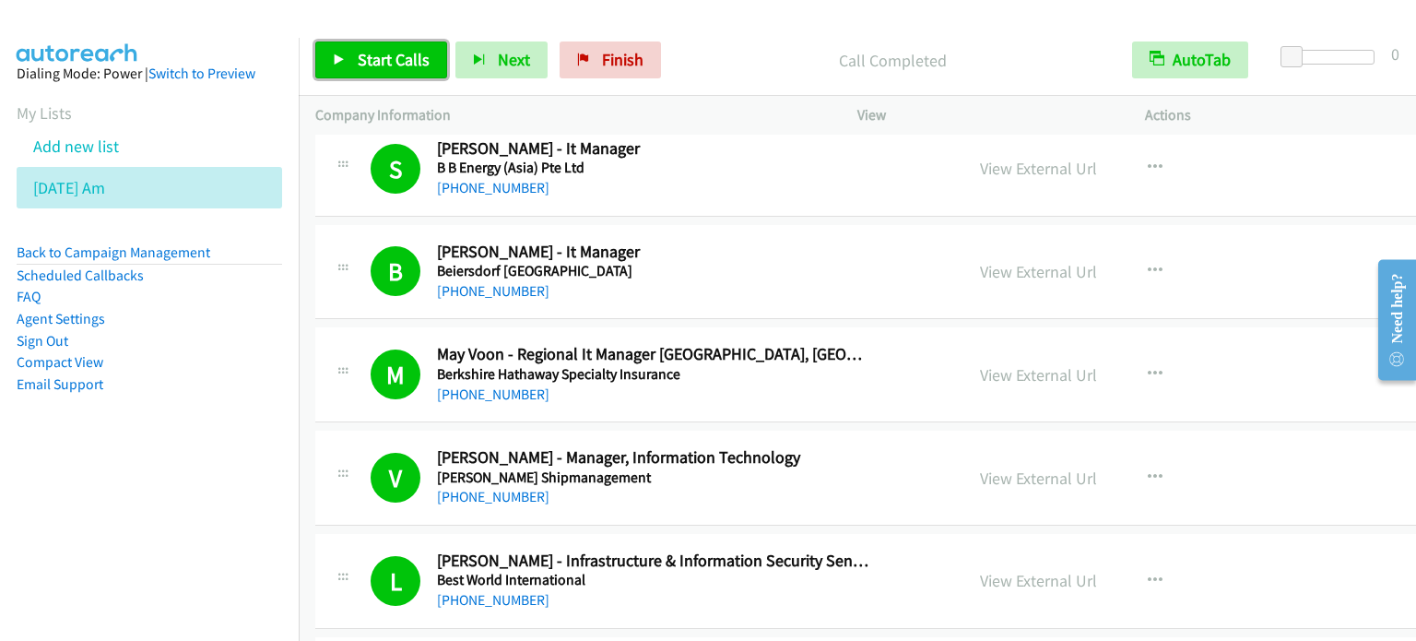
click at [364, 58] on span "Start Calls" at bounding box center [394, 59] width 72 height 21
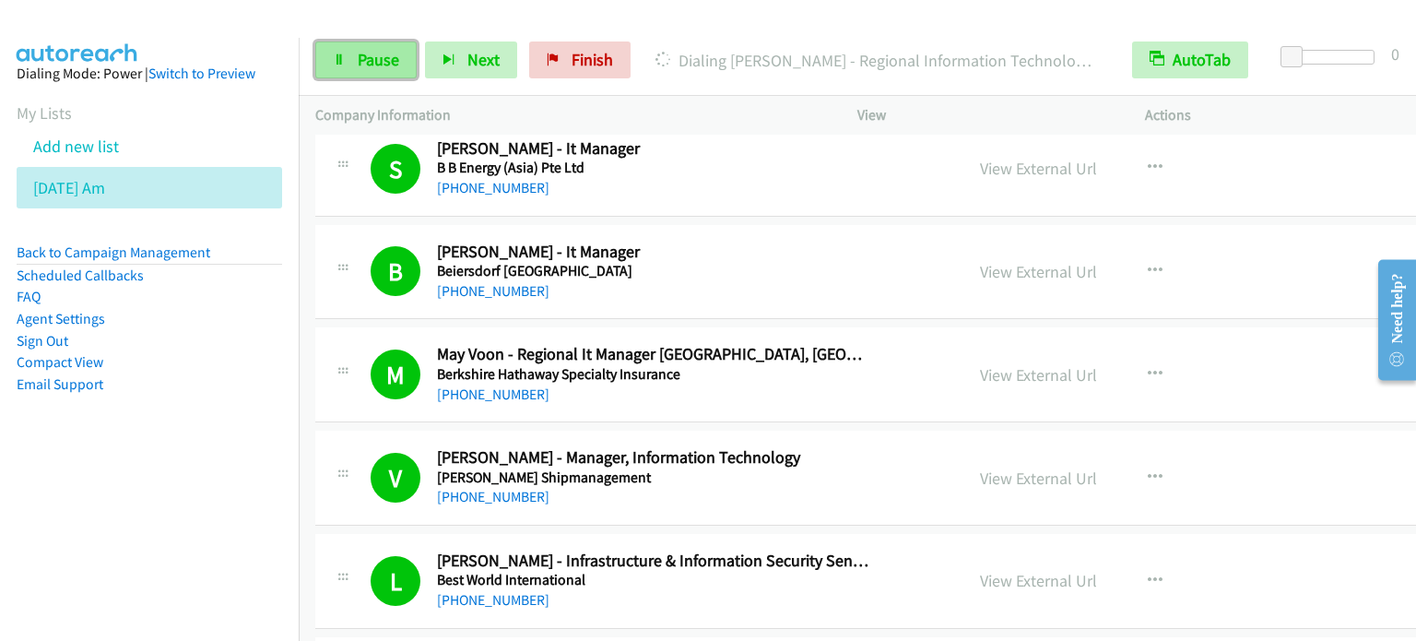
click at [384, 46] on link "Pause" at bounding box center [365, 59] width 101 height 37
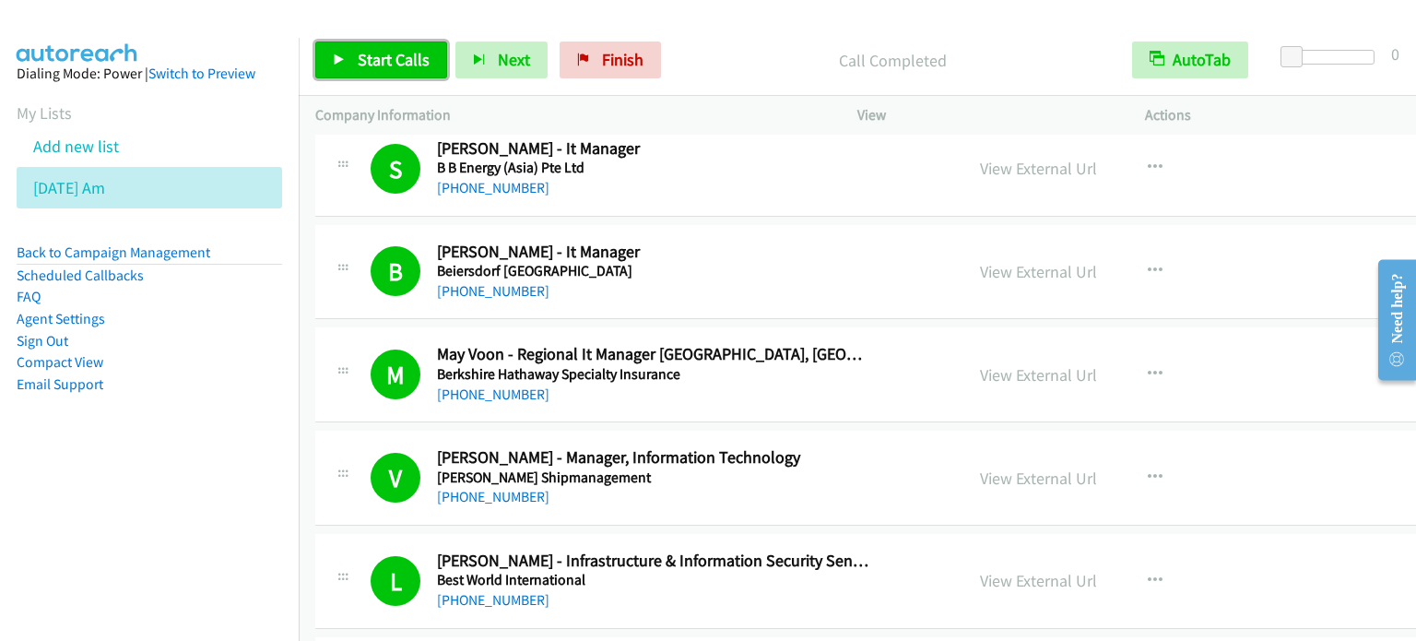
click at [396, 58] on span "Start Calls" at bounding box center [394, 59] width 72 height 21
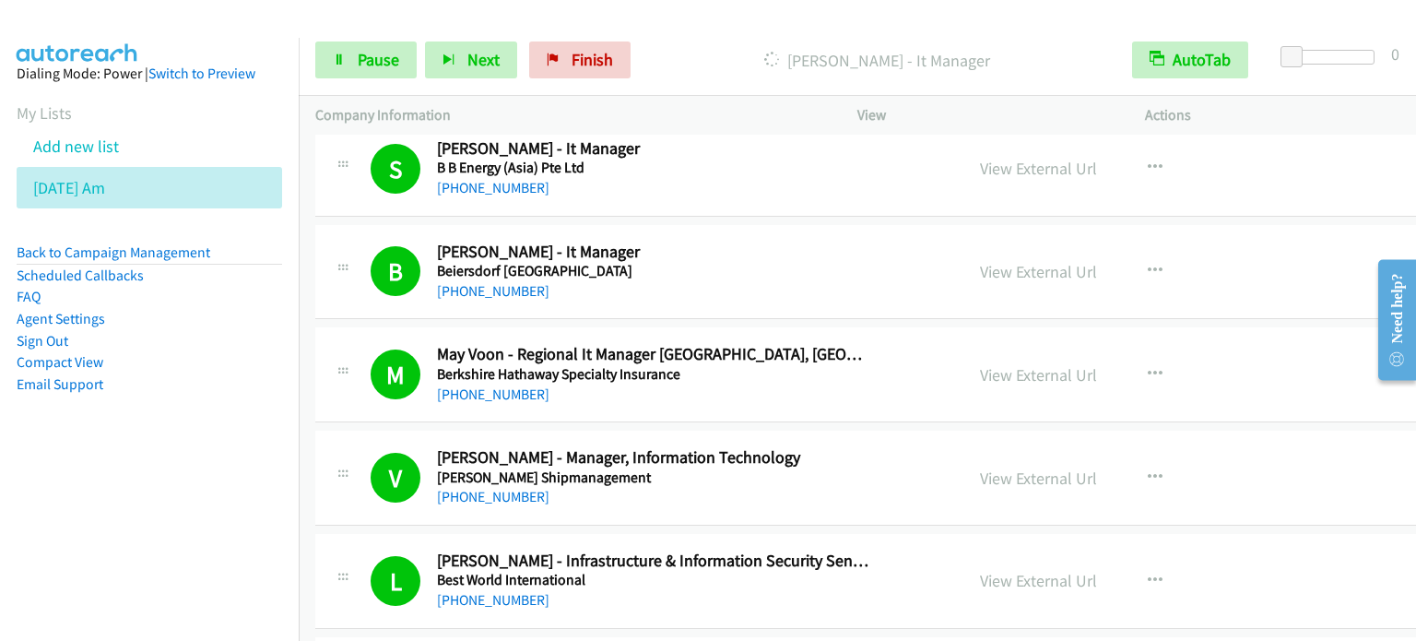
click at [394, 80] on div "Start Calls Pause Next Finish Dialing Choon Woon Wong - It Manager AutoTab Auto…" at bounding box center [857, 60] width 1117 height 71
click at [392, 72] on link "Pause" at bounding box center [365, 59] width 101 height 37
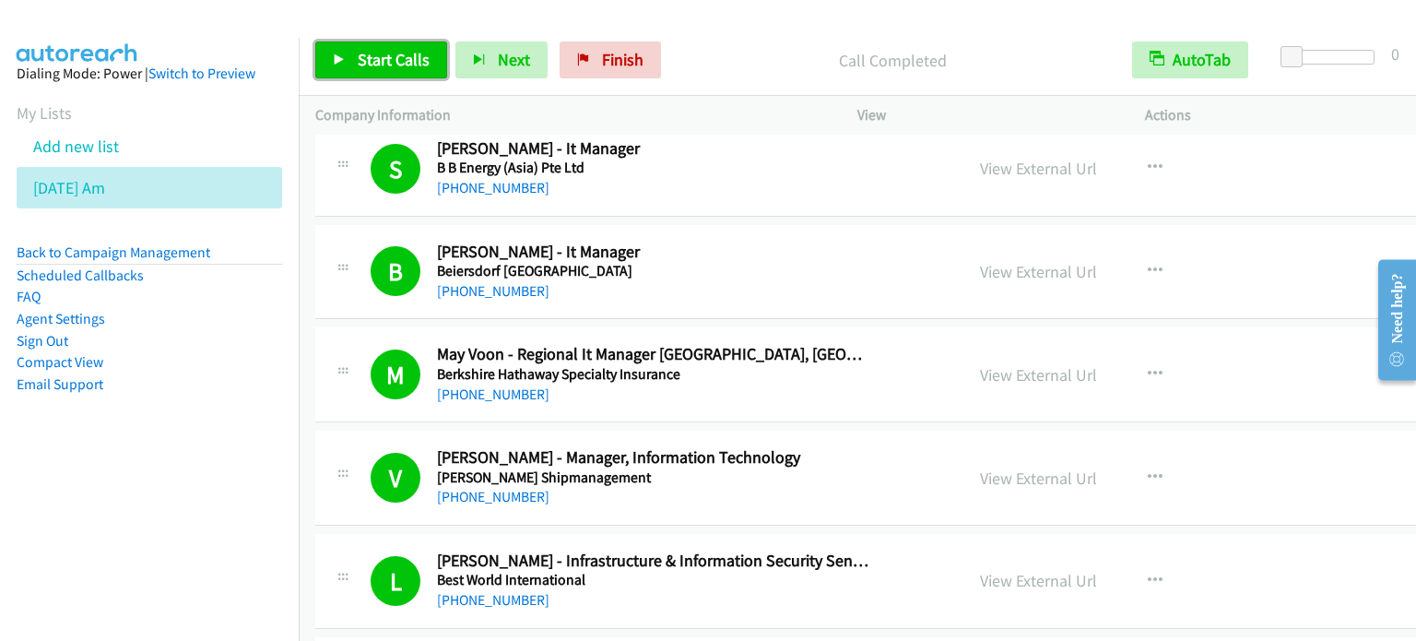
click at [419, 51] on span "Start Calls" at bounding box center [394, 59] width 72 height 21
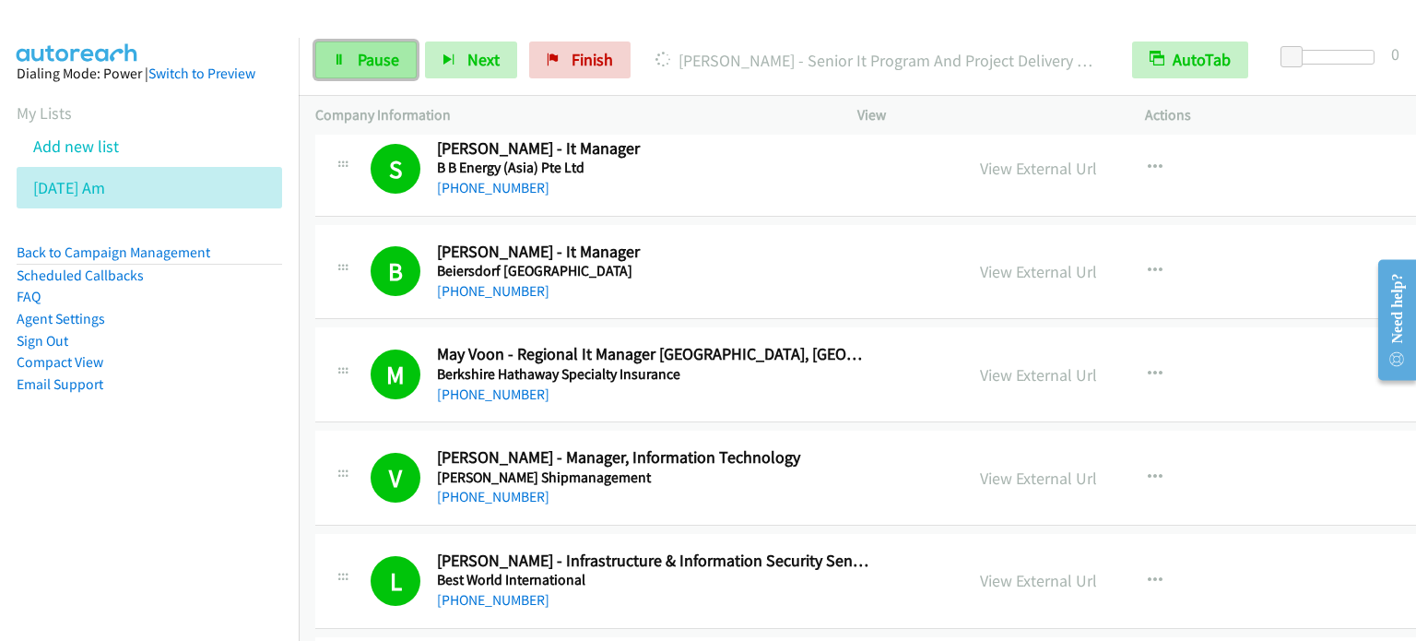
click at [360, 63] on span "Pause" at bounding box center [378, 59] width 41 height 21
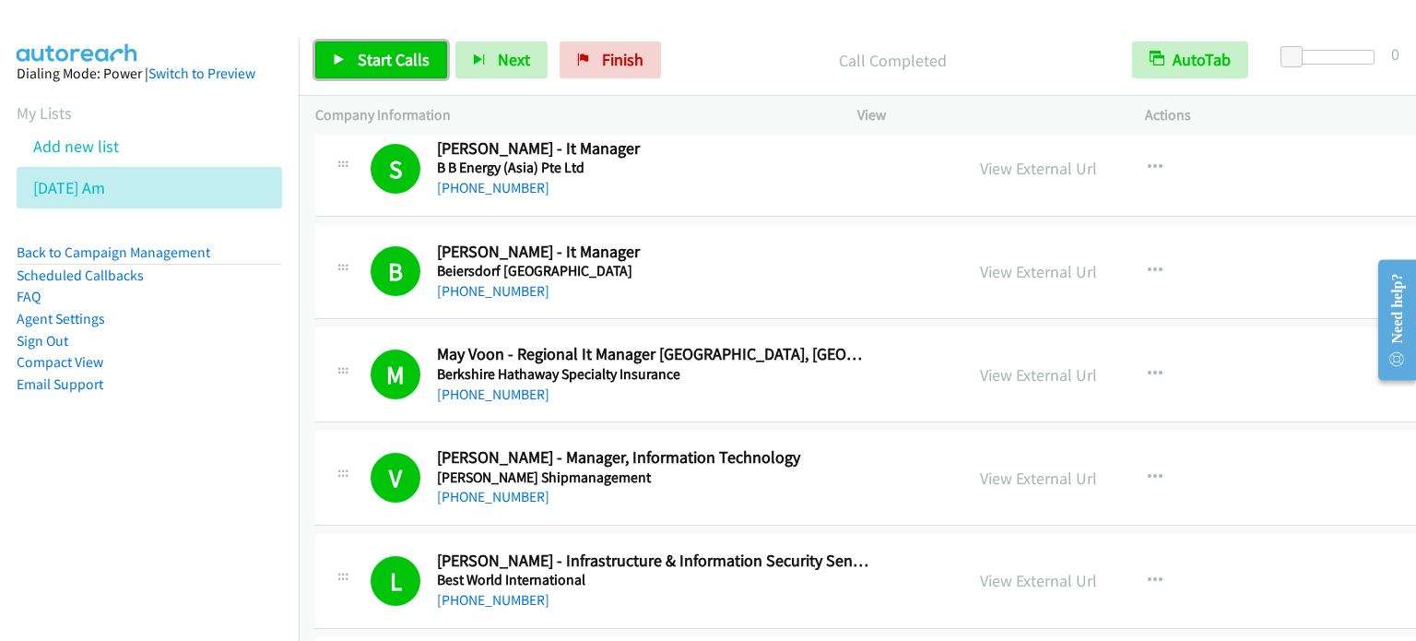
click at [409, 49] on span "Start Calls" at bounding box center [394, 59] width 72 height 21
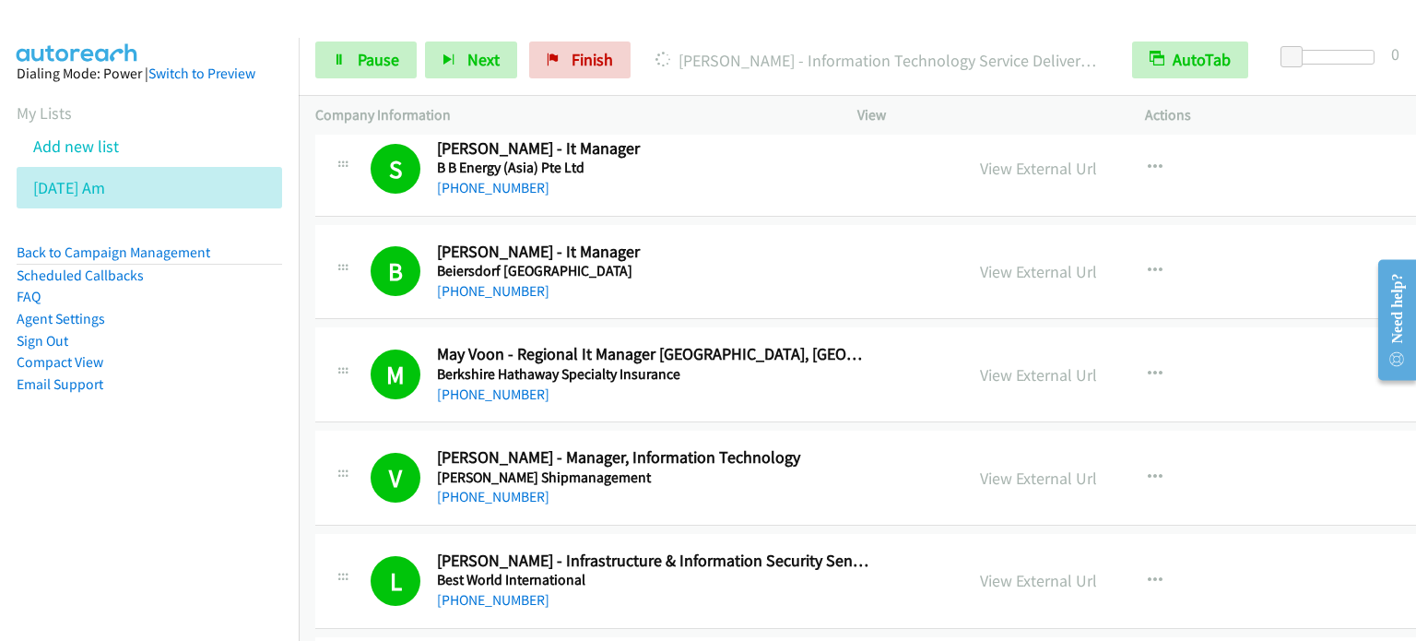
scroll to position [9758, 0]
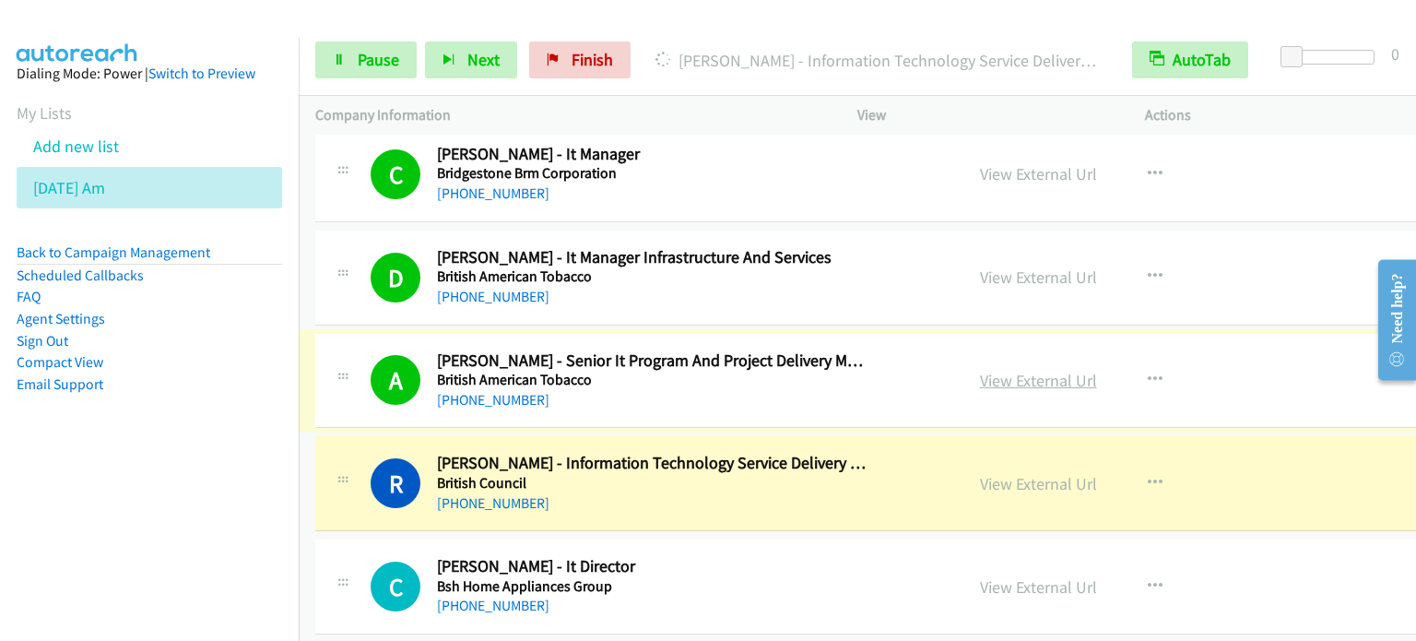
click at [1047, 370] on link "View External Url" at bounding box center [1038, 380] width 117 height 21
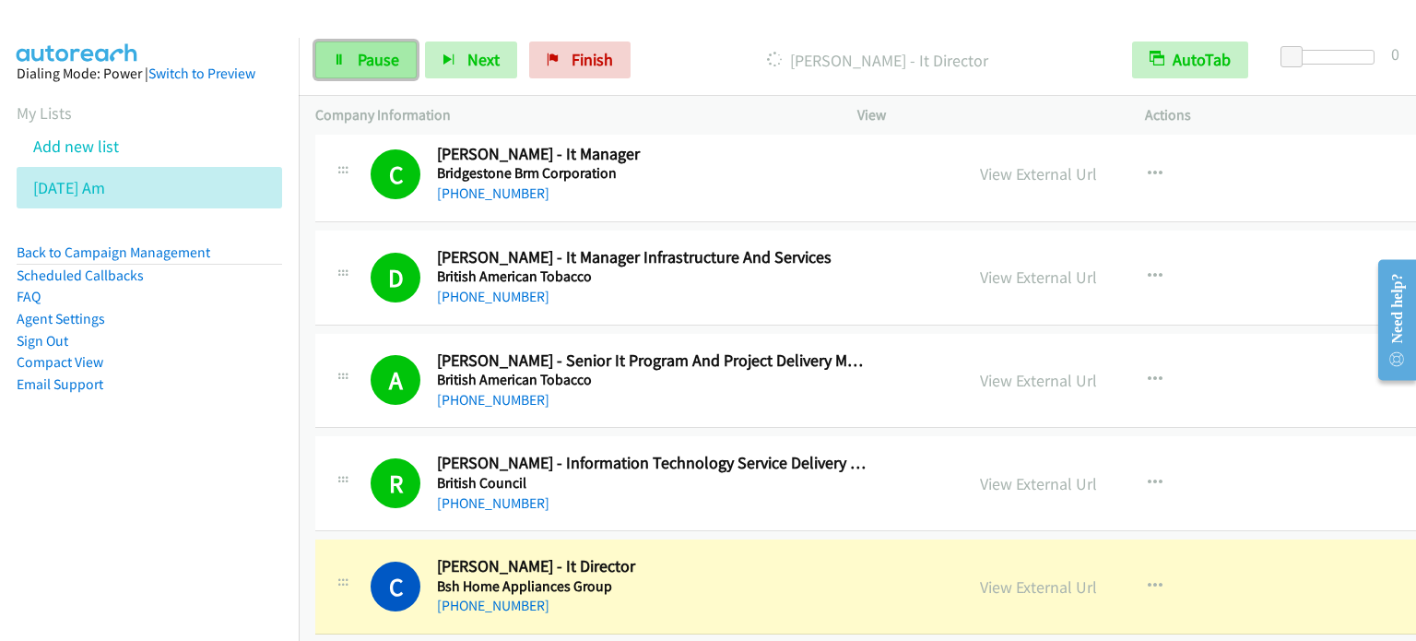
click at [365, 60] on span "Pause" at bounding box center [378, 59] width 41 height 21
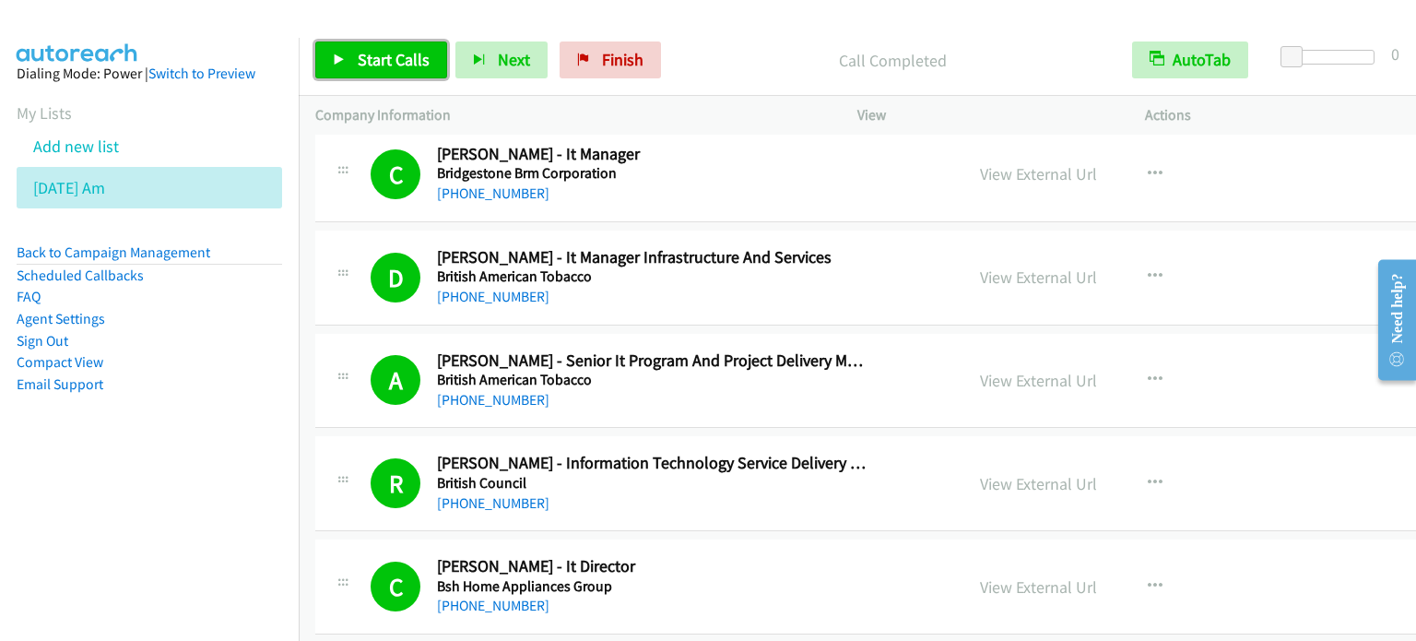
click at [338, 64] on icon at bounding box center [339, 60] width 13 height 13
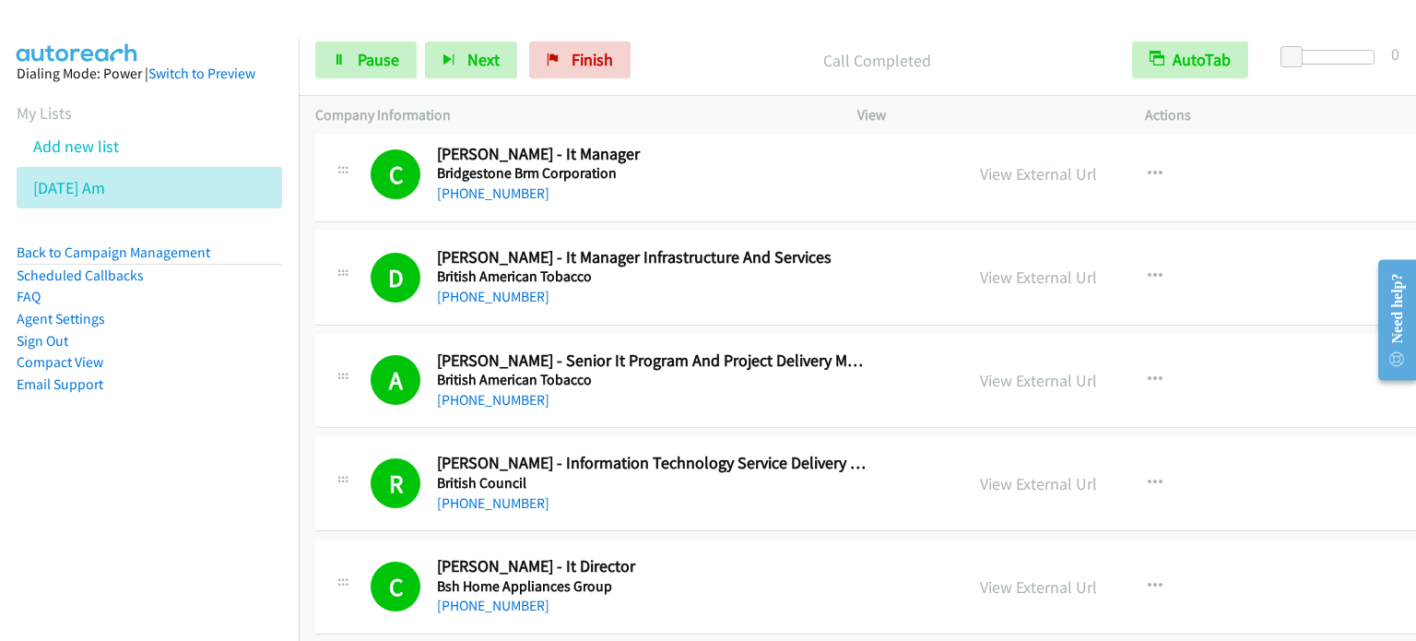
click at [198, 492] on nav "Dialing Mode: Power | Switch to Preview My Lists Add new list Aug 11 Am Back to…" at bounding box center [150, 358] width 300 height 641
click at [380, 54] on span "Pause" at bounding box center [378, 59] width 41 height 21
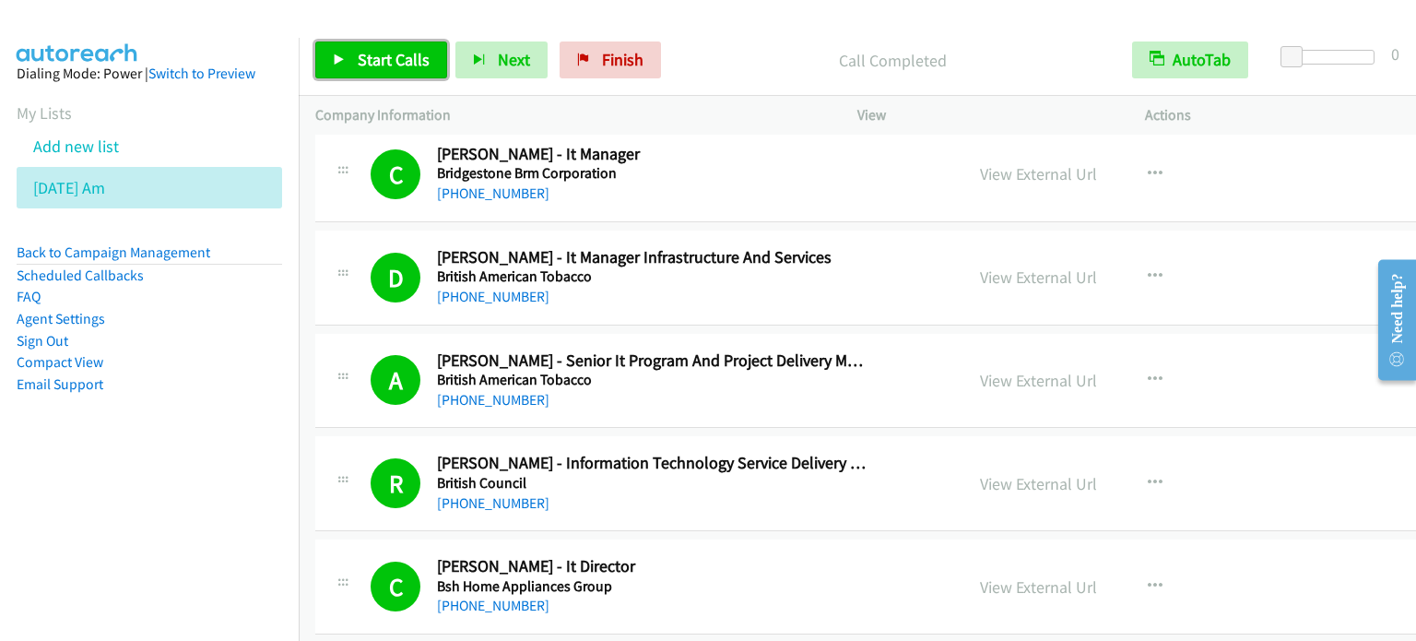
click at [399, 58] on span "Start Calls" at bounding box center [394, 59] width 72 height 21
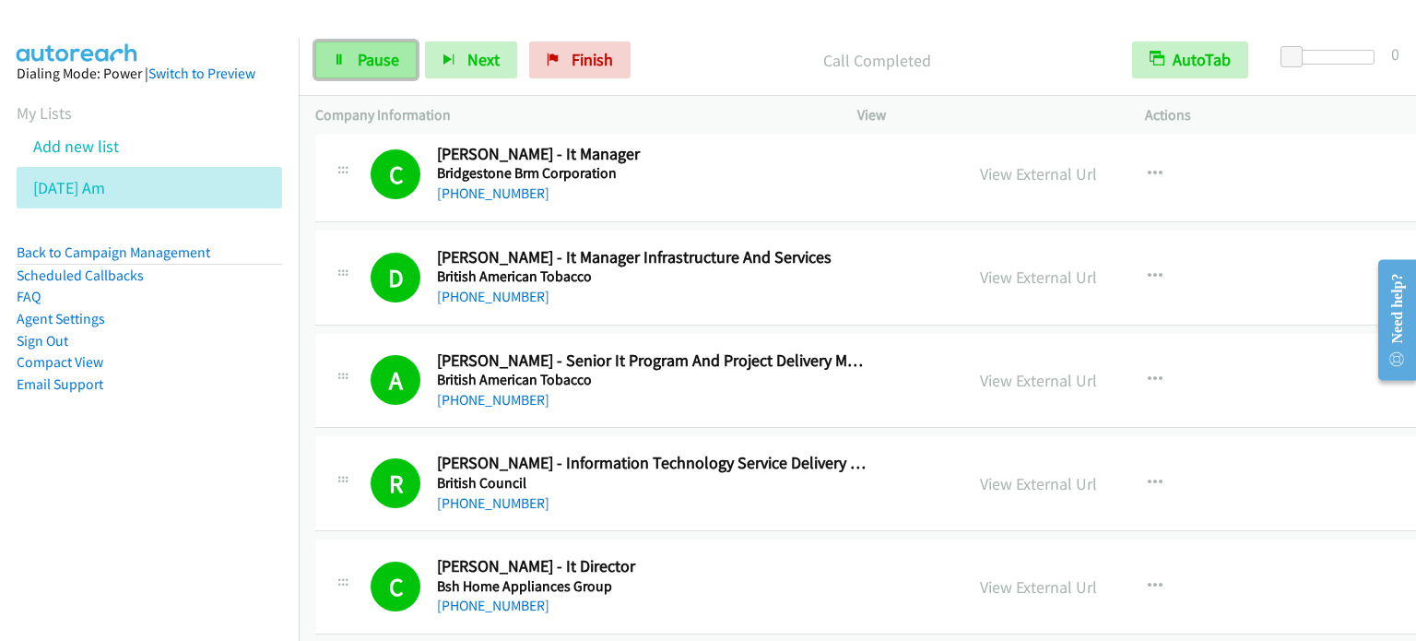
click at [383, 56] on span "Pause" at bounding box center [378, 59] width 41 height 21
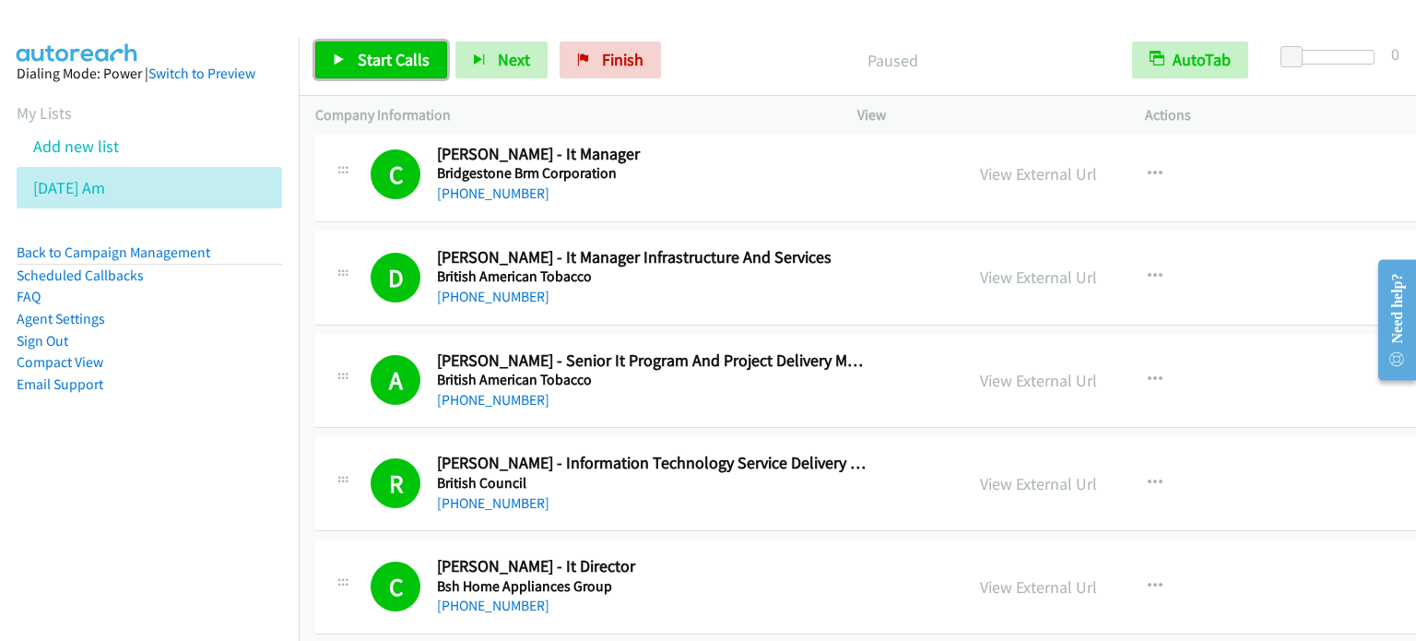
click at [383, 59] on span "Start Calls" at bounding box center [394, 59] width 72 height 21
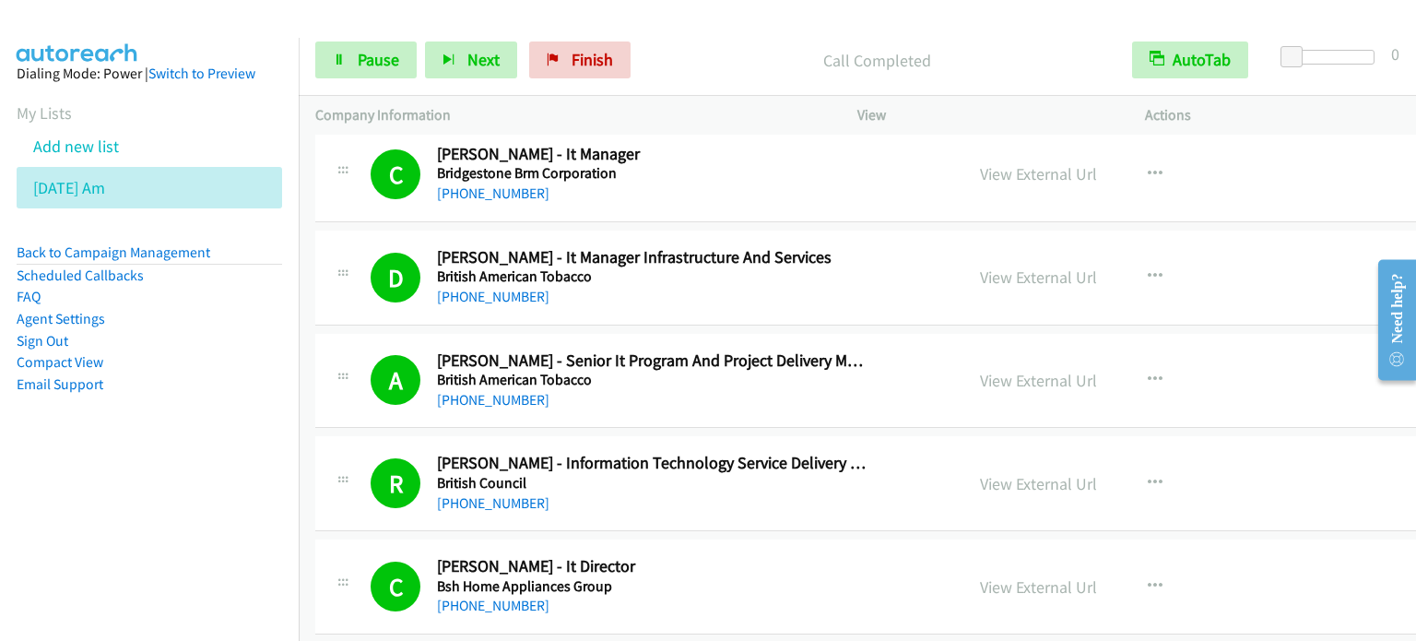
click at [205, 429] on aside "Dialing Mode: Power | Switch to Preview My Lists Add new list Aug 11 Am Back to…" at bounding box center [149, 258] width 299 height 441
click at [388, 47] on link "Pause" at bounding box center [365, 59] width 101 height 37
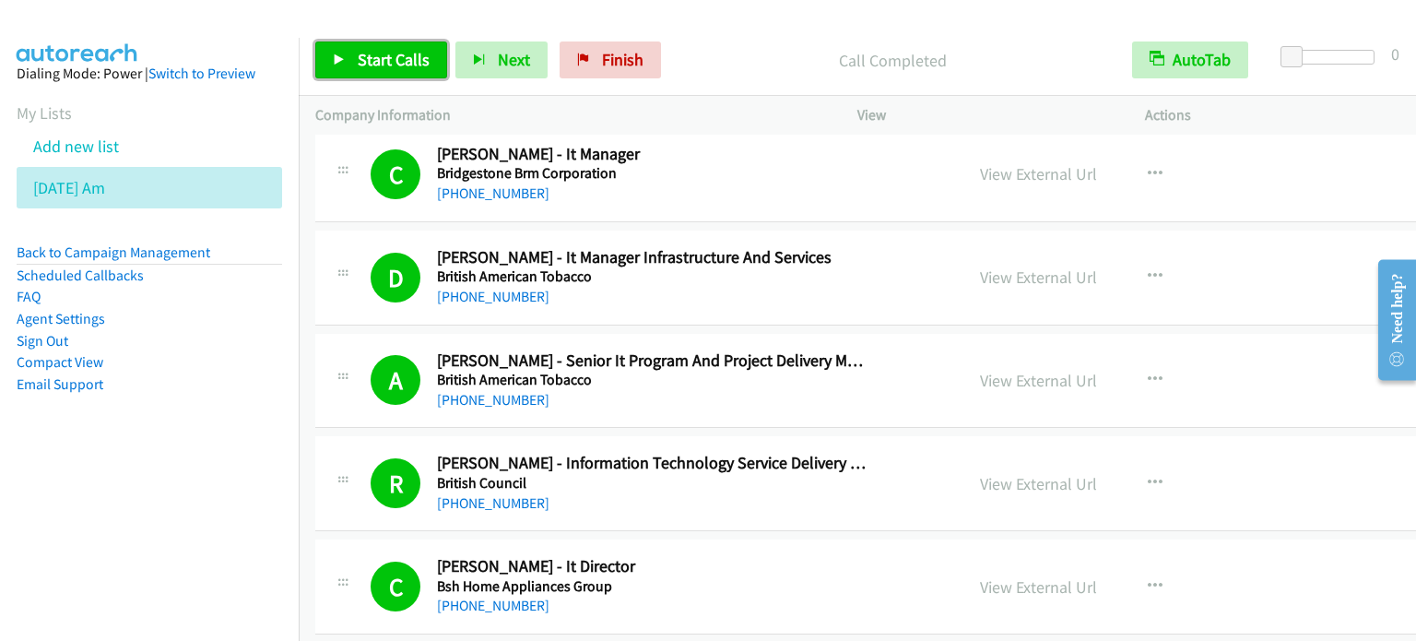
click at [379, 50] on span "Start Calls" at bounding box center [394, 59] width 72 height 21
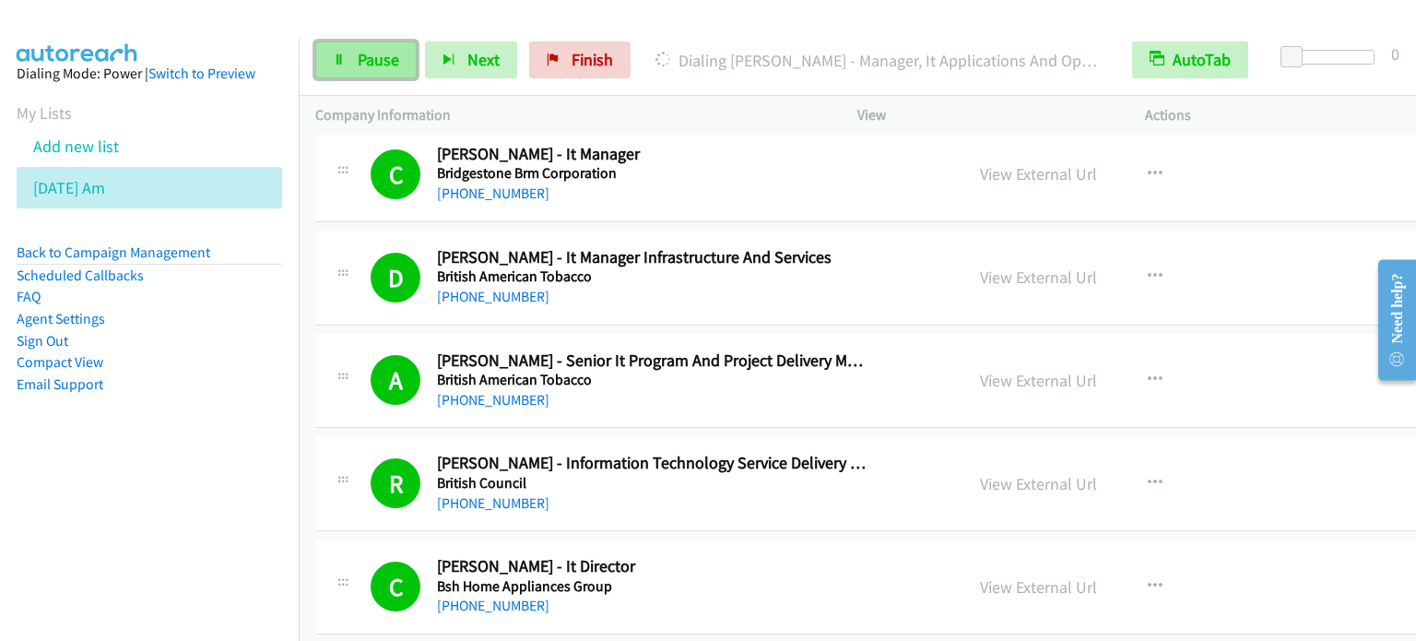
click at [394, 51] on span "Pause" at bounding box center [378, 59] width 41 height 21
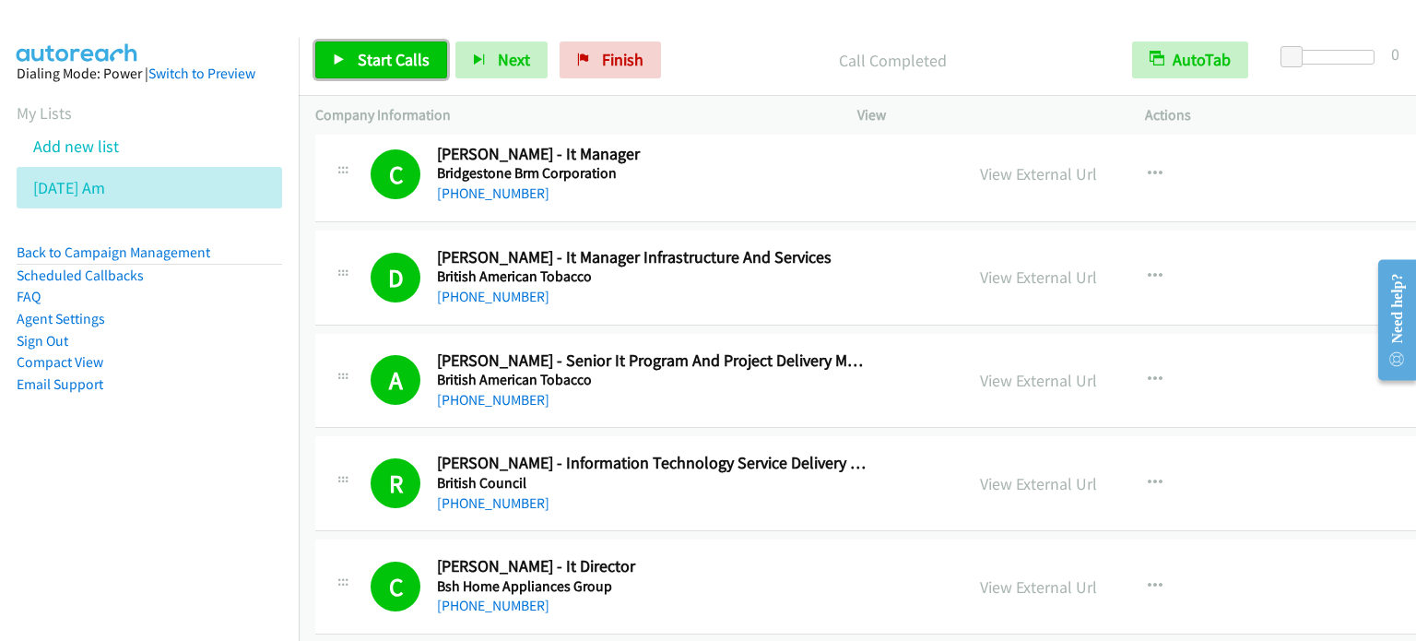
click at [405, 53] on span "Start Calls" at bounding box center [394, 59] width 72 height 21
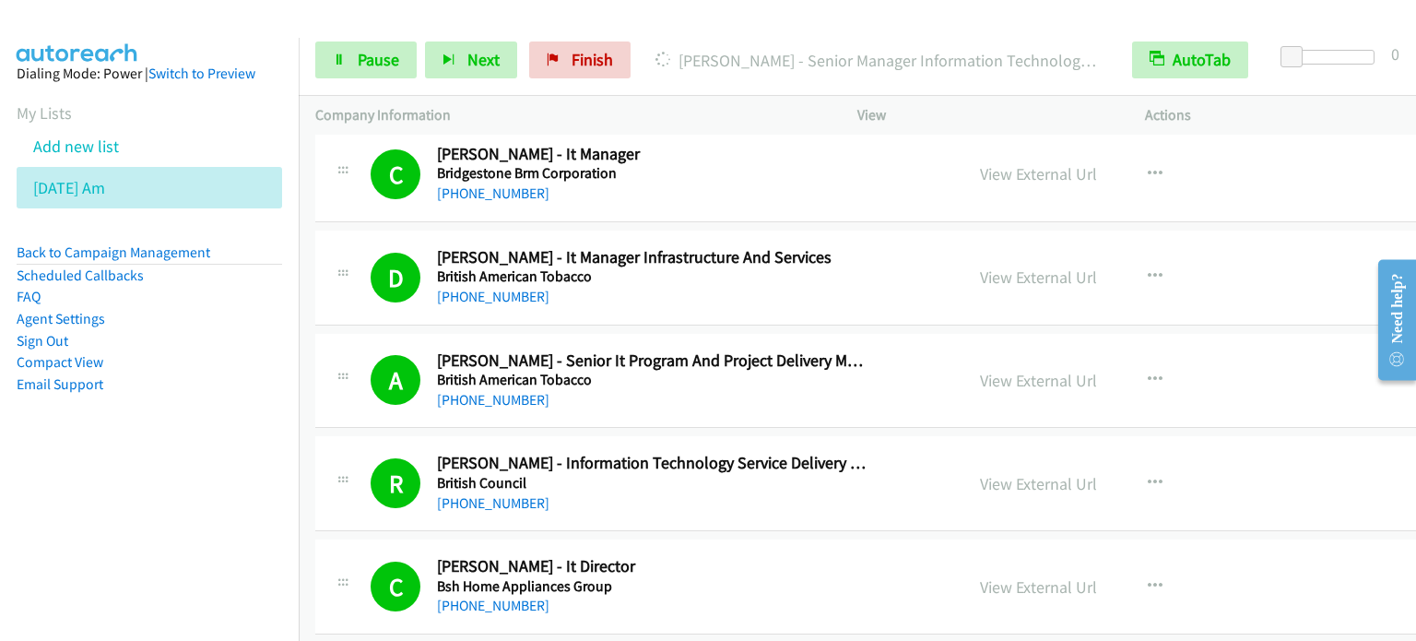
drag, startPoint x: 184, startPoint y: 491, endPoint x: 299, endPoint y: 128, distance: 380.7
click at [188, 485] on nav "Dialing Mode: Power | Switch to Preview My Lists Add new list Aug 11 Am Back to…" at bounding box center [150, 358] width 300 height 641
click at [358, 58] on span "Pause" at bounding box center [378, 59] width 41 height 21
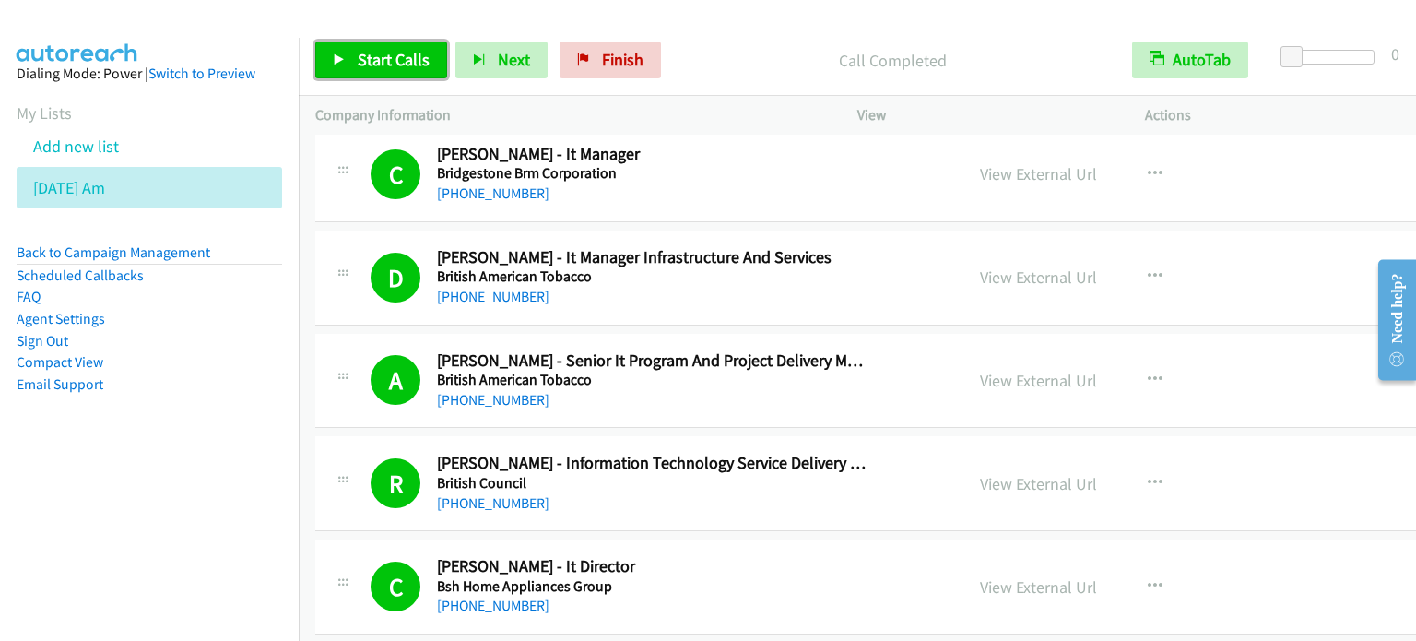
click at [393, 56] on span "Start Calls" at bounding box center [394, 59] width 72 height 21
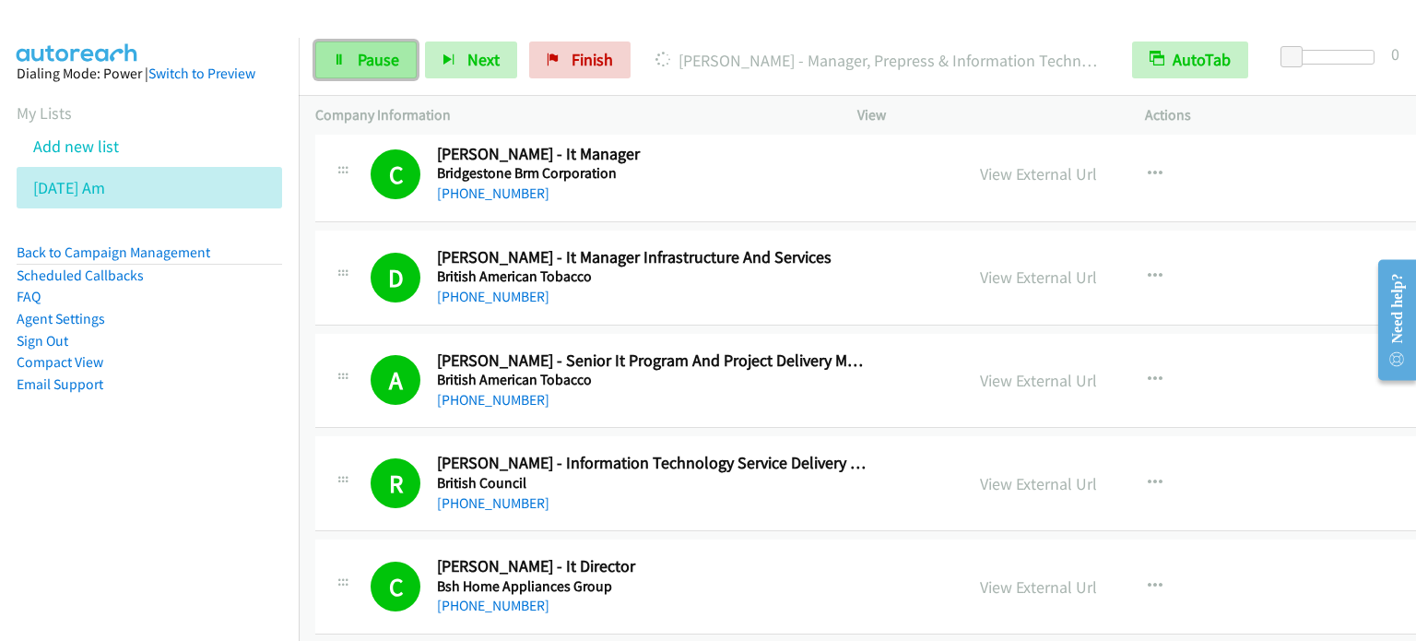
click at [394, 52] on span "Pause" at bounding box center [378, 59] width 41 height 21
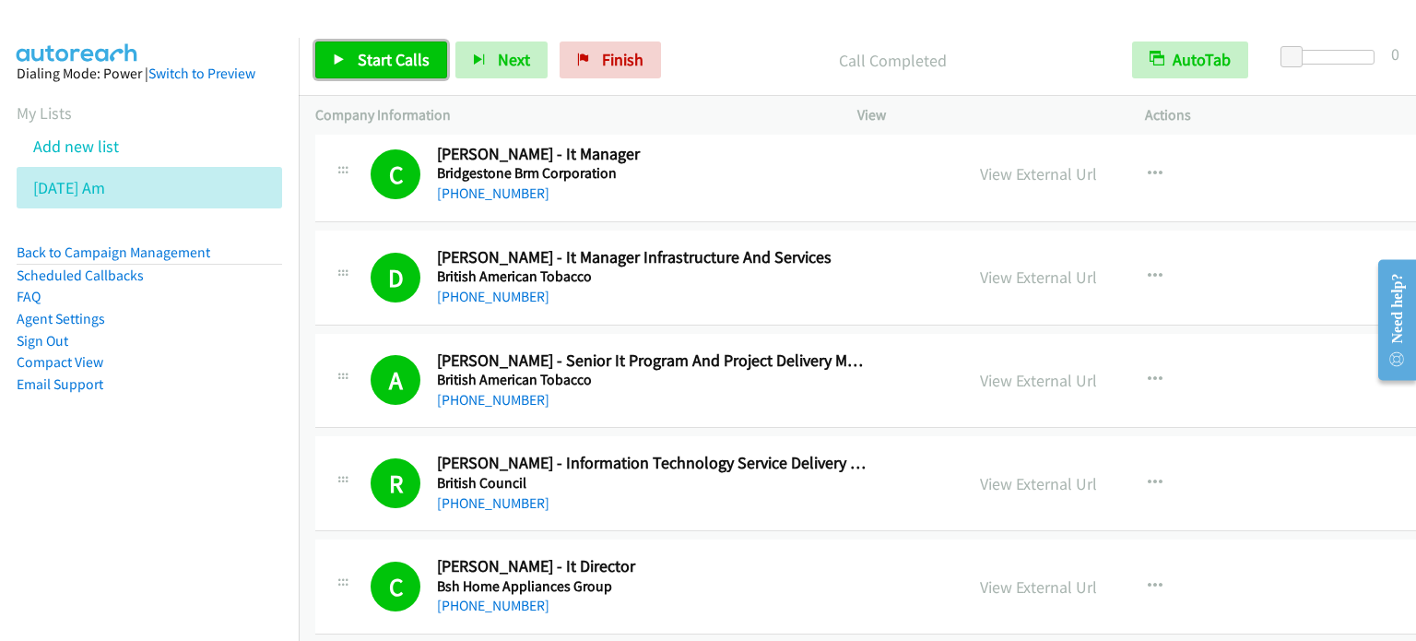
click at [396, 53] on span "Start Calls" at bounding box center [394, 59] width 72 height 21
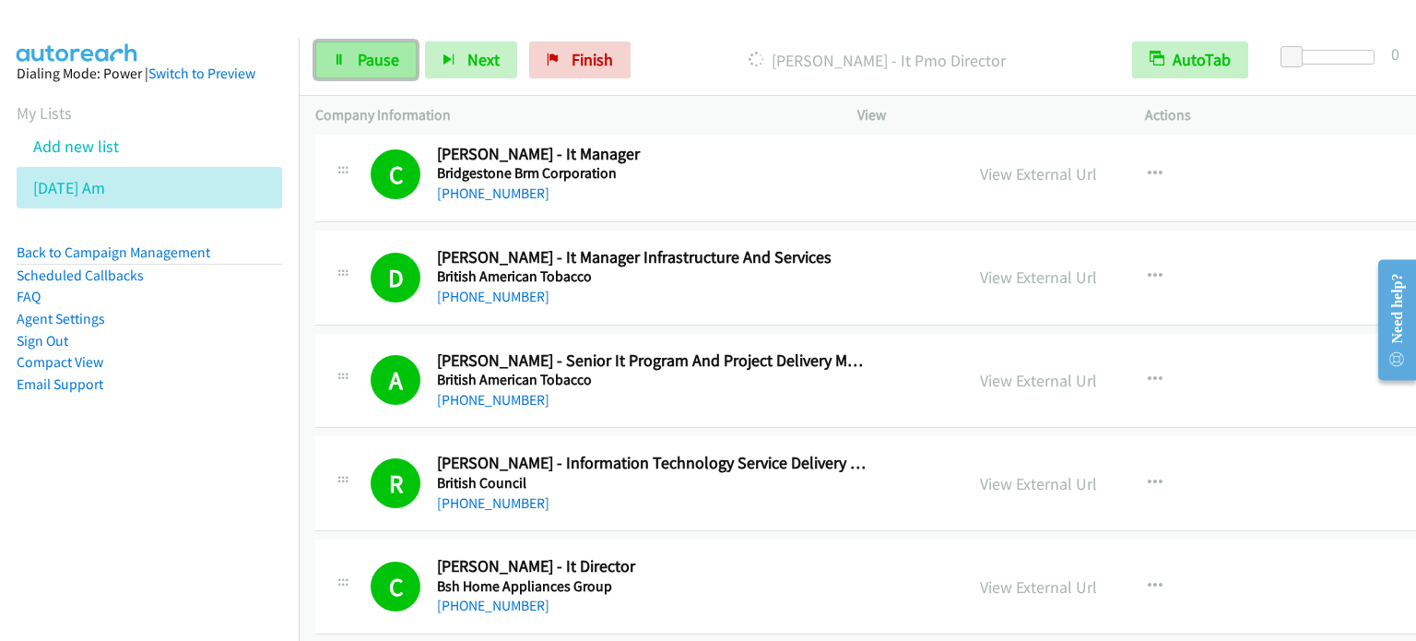
click at [389, 56] on span "Pause" at bounding box center [378, 59] width 41 height 21
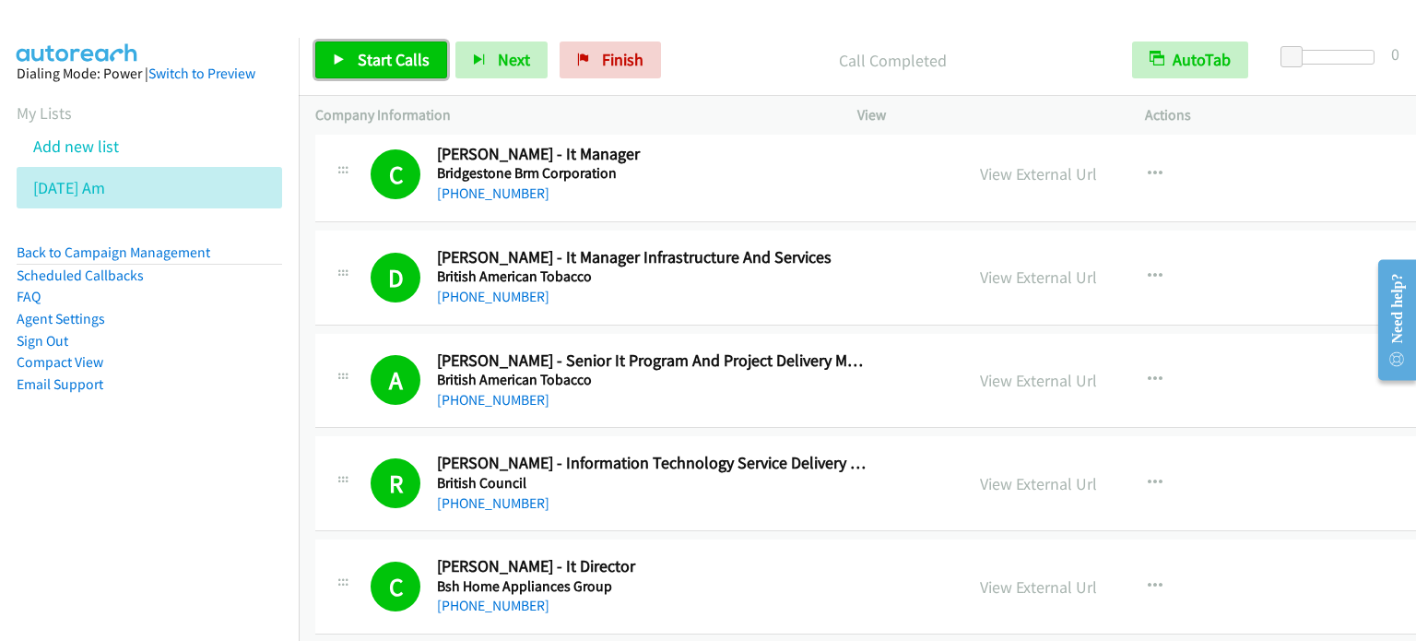
click at [401, 62] on span "Start Calls" at bounding box center [394, 59] width 72 height 21
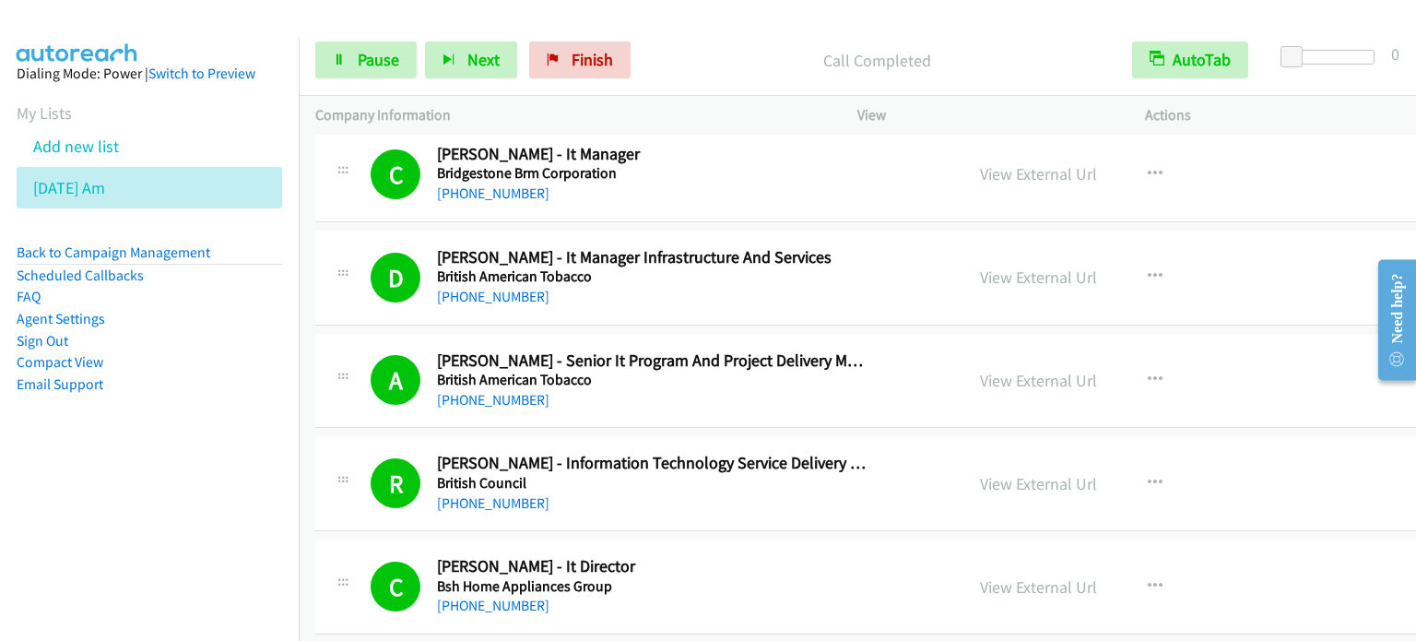
click at [166, 444] on aside "Dialing Mode: Power | Switch to Preview My Lists Add new list Aug 11 Am Back to…" at bounding box center [149, 258] width 299 height 441
drag, startPoint x: 218, startPoint y: 415, endPoint x: 549, endPoint y: 15, distance: 519.7
click at [218, 416] on aside "Dialing Mode: Power | Switch to Preview My Lists Add new list Aug 11 Am Back to…" at bounding box center [149, 258] width 299 height 441
click at [341, 65] on link "Pause" at bounding box center [365, 59] width 101 height 37
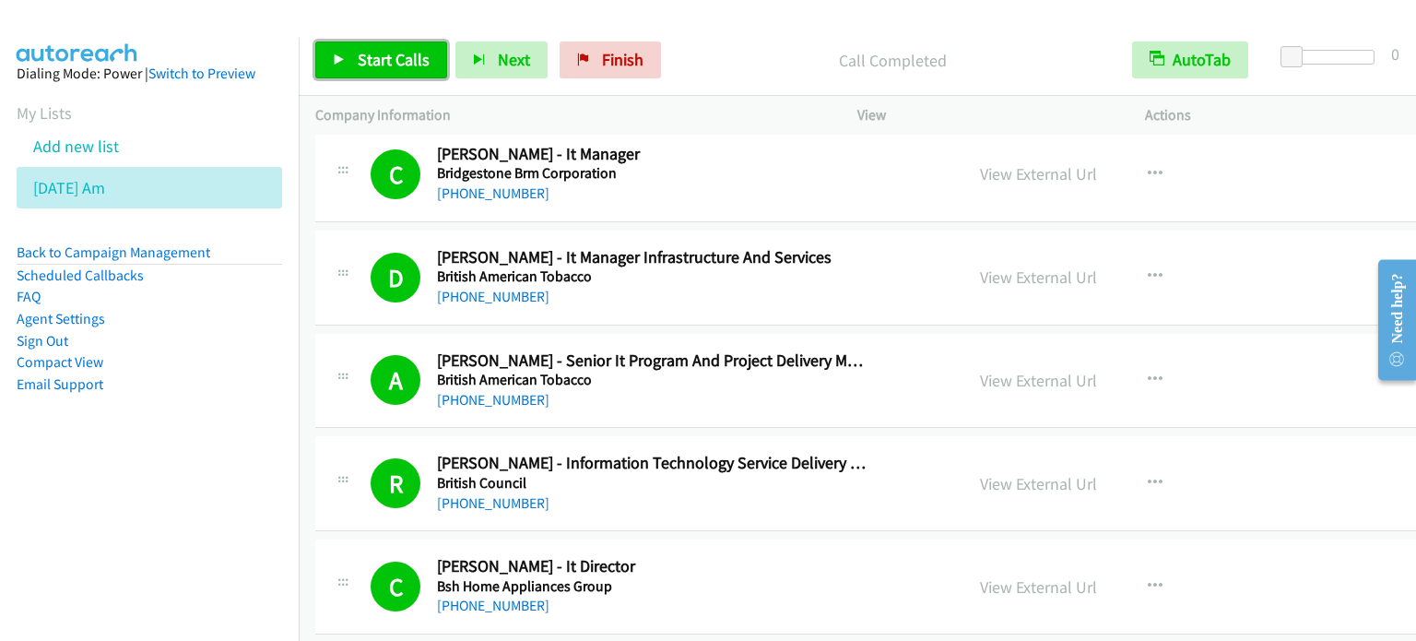
click at [416, 45] on link "Start Calls" at bounding box center [381, 59] width 132 height 37
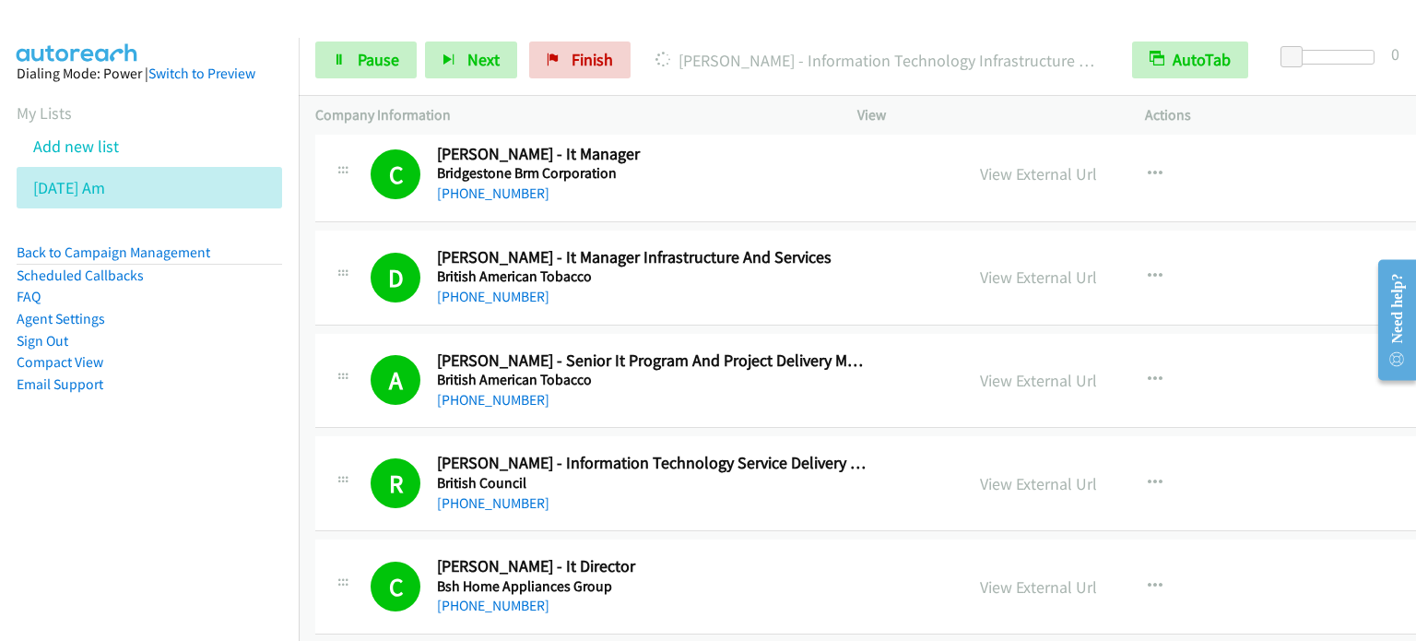
click at [95, 541] on nav "Dialing Mode: Power | Switch to Preview My Lists Add new list Aug 11 Am Back to…" at bounding box center [150, 358] width 300 height 641
click at [364, 59] on span "Pause" at bounding box center [378, 59] width 41 height 21
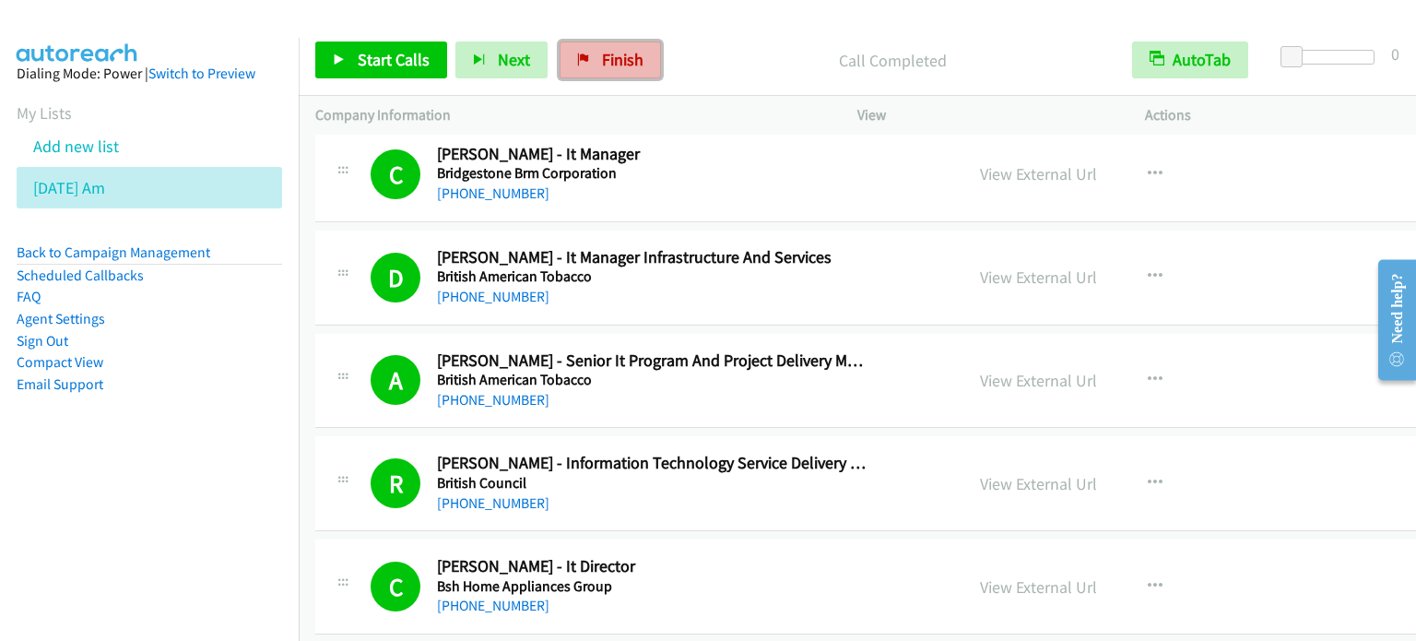
click at [590, 62] on link "Finish" at bounding box center [609, 59] width 101 height 37
